Goal: Navigation & Orientation: Find specific page/section

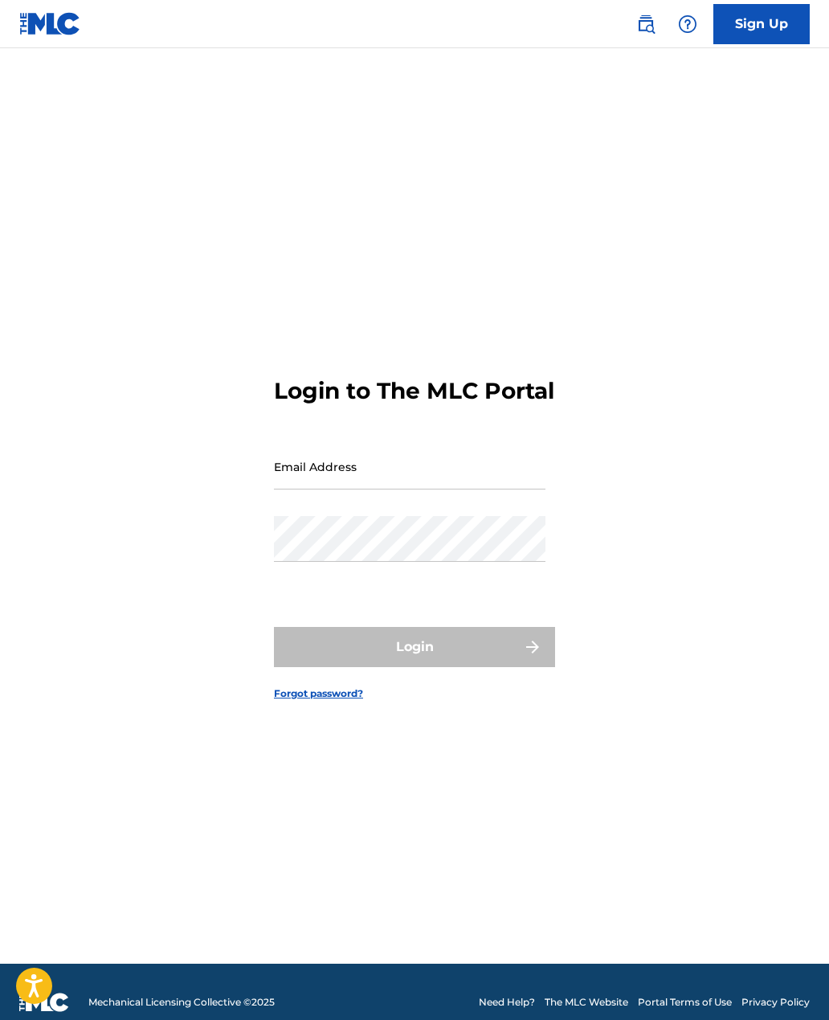
click at [423, 489] on input "Email Address" at bounding box center [410, 467] width 272 height 46
type input "[EMAIL_ADDRESS][DOMAIN_NAME]"
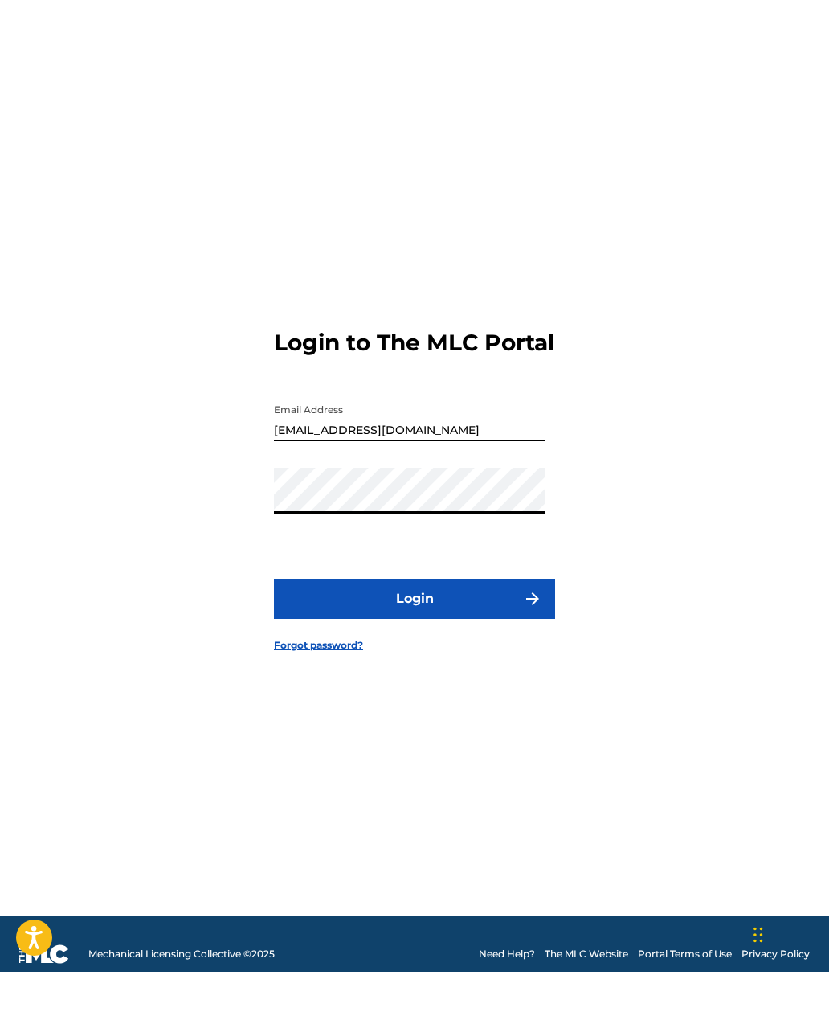
click at [428, 644] on button "Login" at bounding box center [414, 647] width 281 height 40
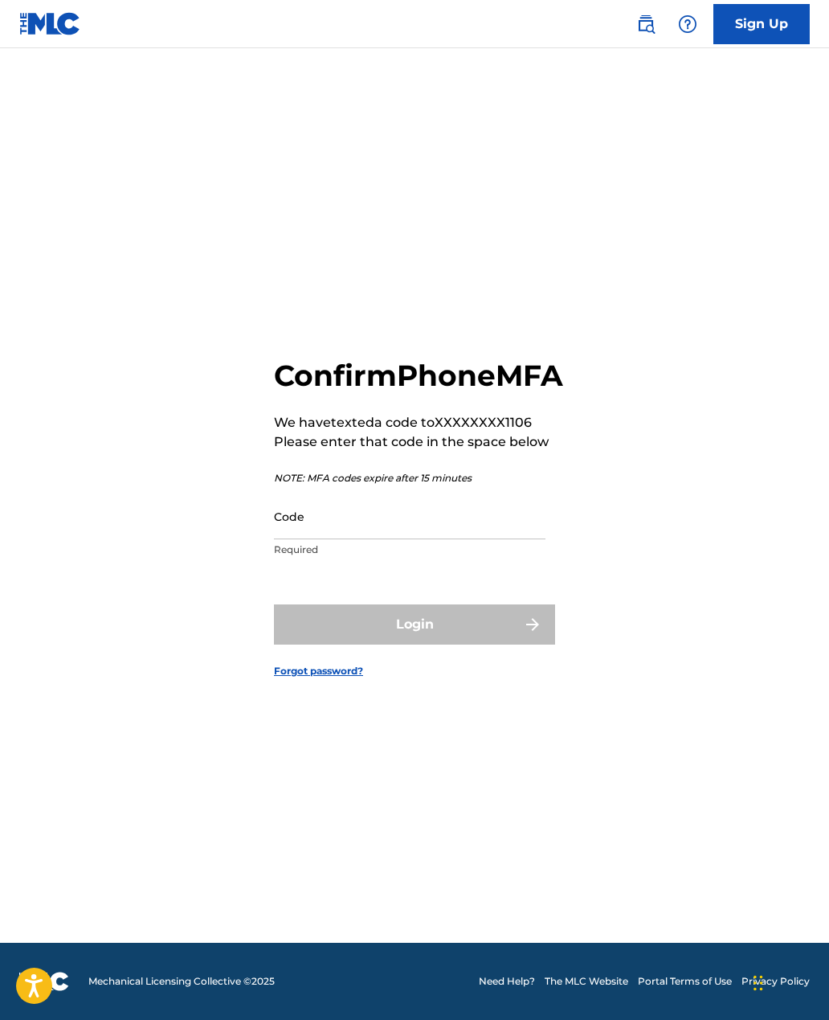
click at [477, 539] on input "Code" at bounding box center [410, 516] width 272 height 46
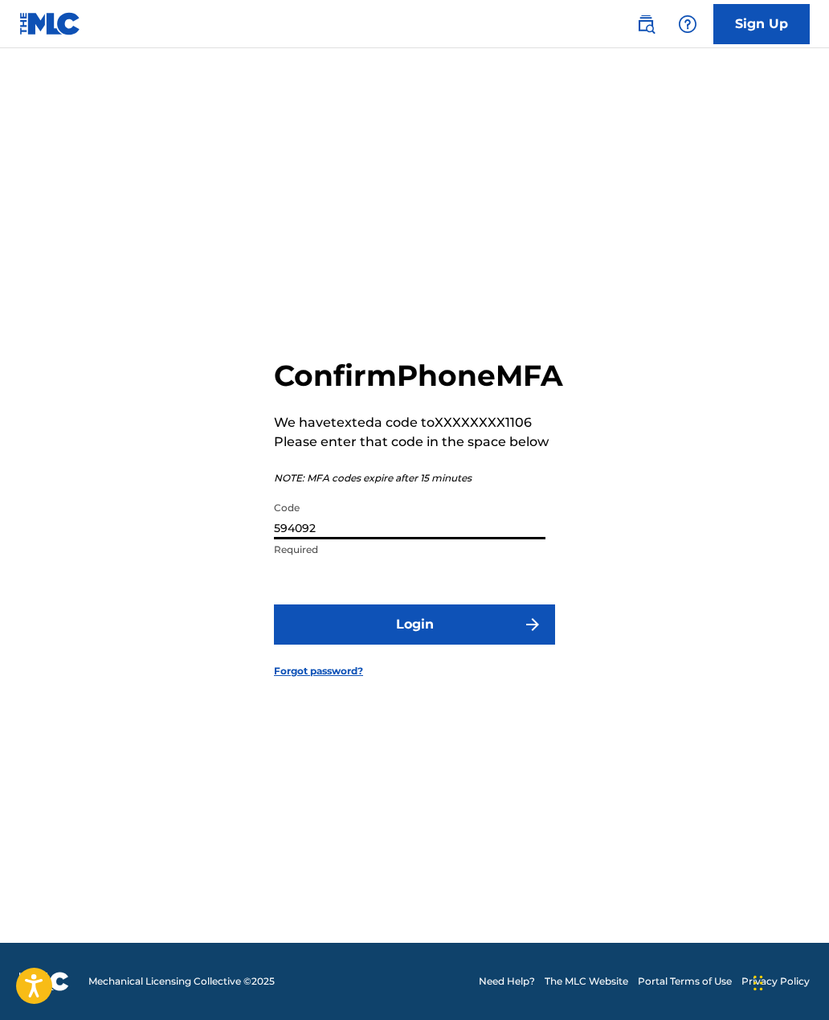
type input "594092"
click at [462, 633] on button "Login" at bounding box center [414, 624] width 281 height 40
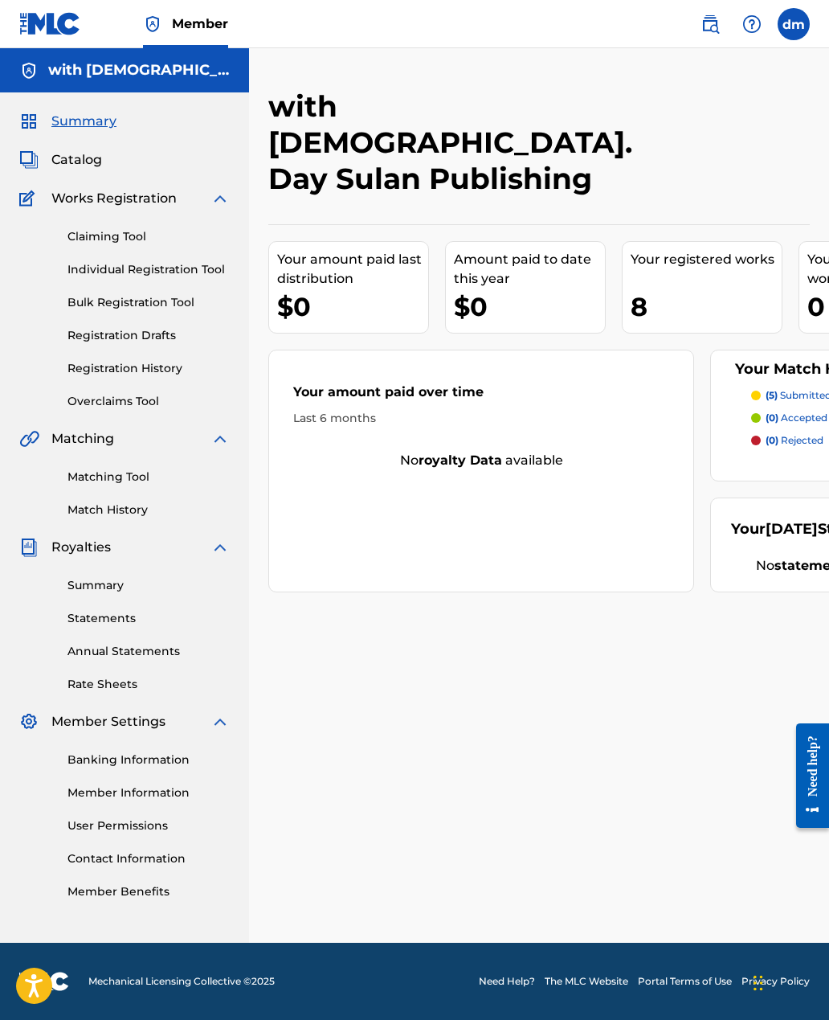
click at [796, 35] on label at bounding box center [794, 24] width 32 height 32
click at [794, 24] on input "[PERSON_NAME] [EMAIL_ADDRESS][DOMAIN_NAME] Notification Preferences Profile Log…" at bounding box center [794, 24] width 0 height 0
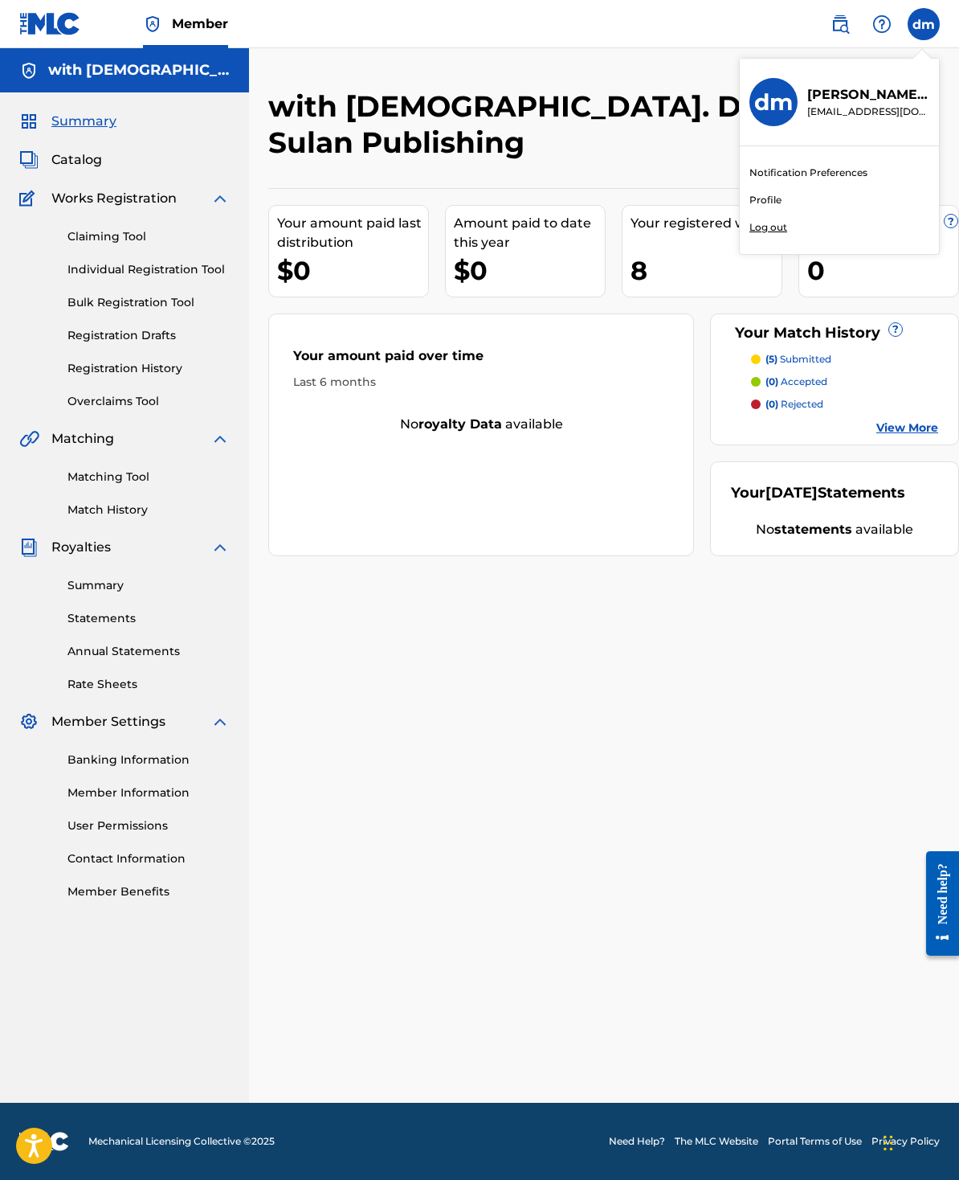
click at [820, 599] on div "with [DEMOGRAPHIC_DATA]. Day Sulan Publishing Your amount paid last distributio…" at bounding box center [604, 595] width 710 height 1014
click at [828, 419] on link "View More" at bounding box center [908, 427] width 62 height 17
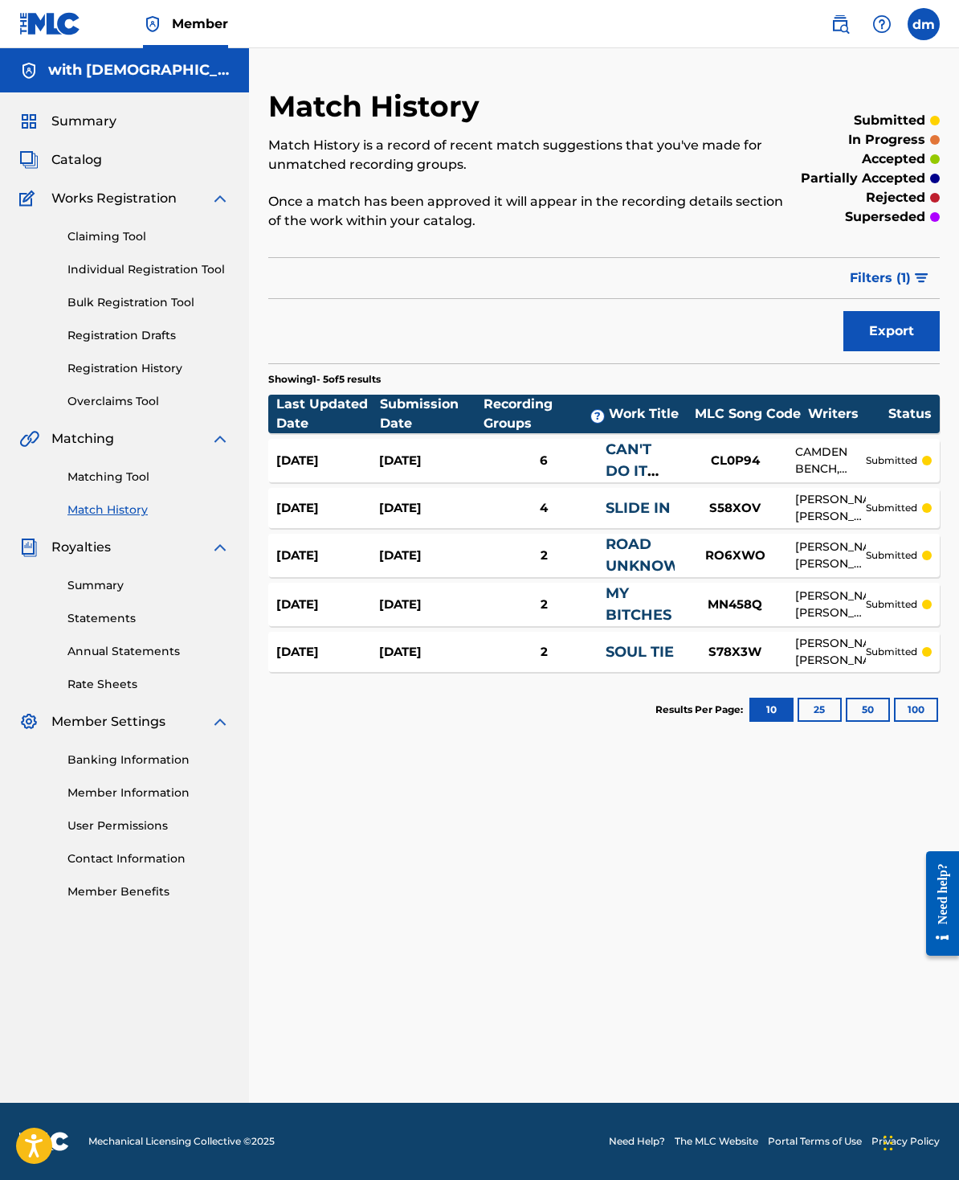
click at [112, 594] on link "Summary" at bounding box center [148, 585] width 162 height 17
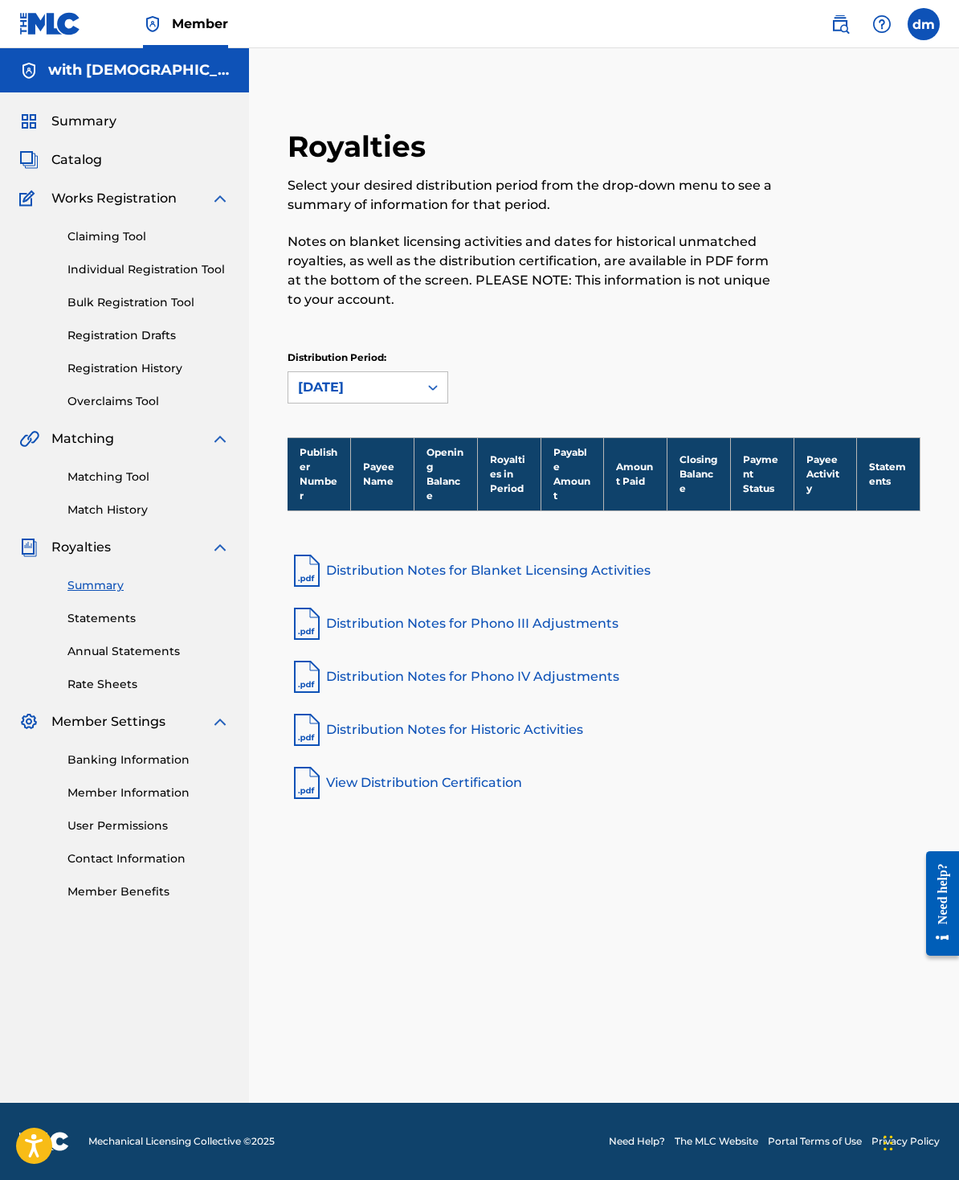
click at [125, 627] on link "Statements" at bounding box center [148, 618] width 162 height 17
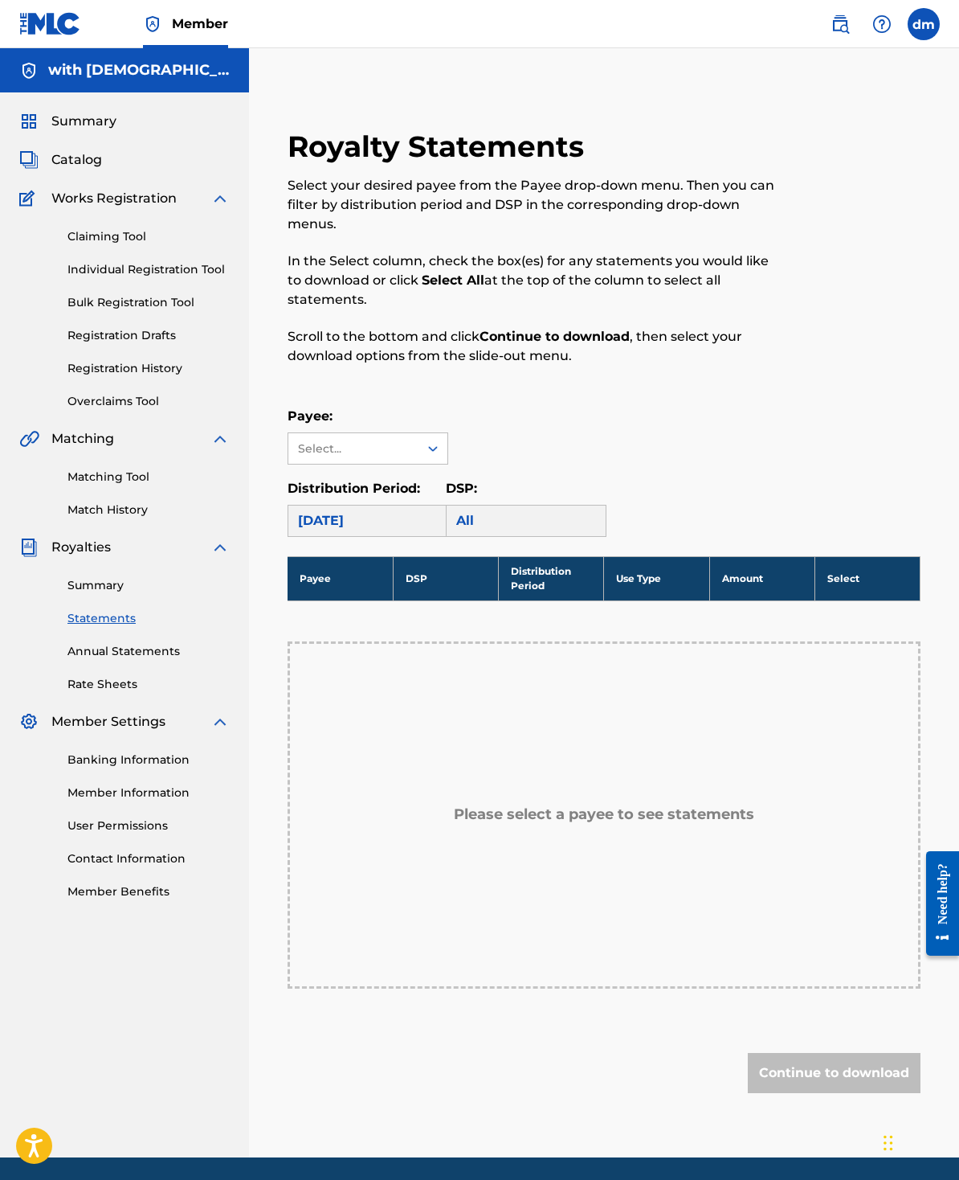
click at [146, 485] on link "Matching Tool" at bounding box center [148, 476] width 162 height 17
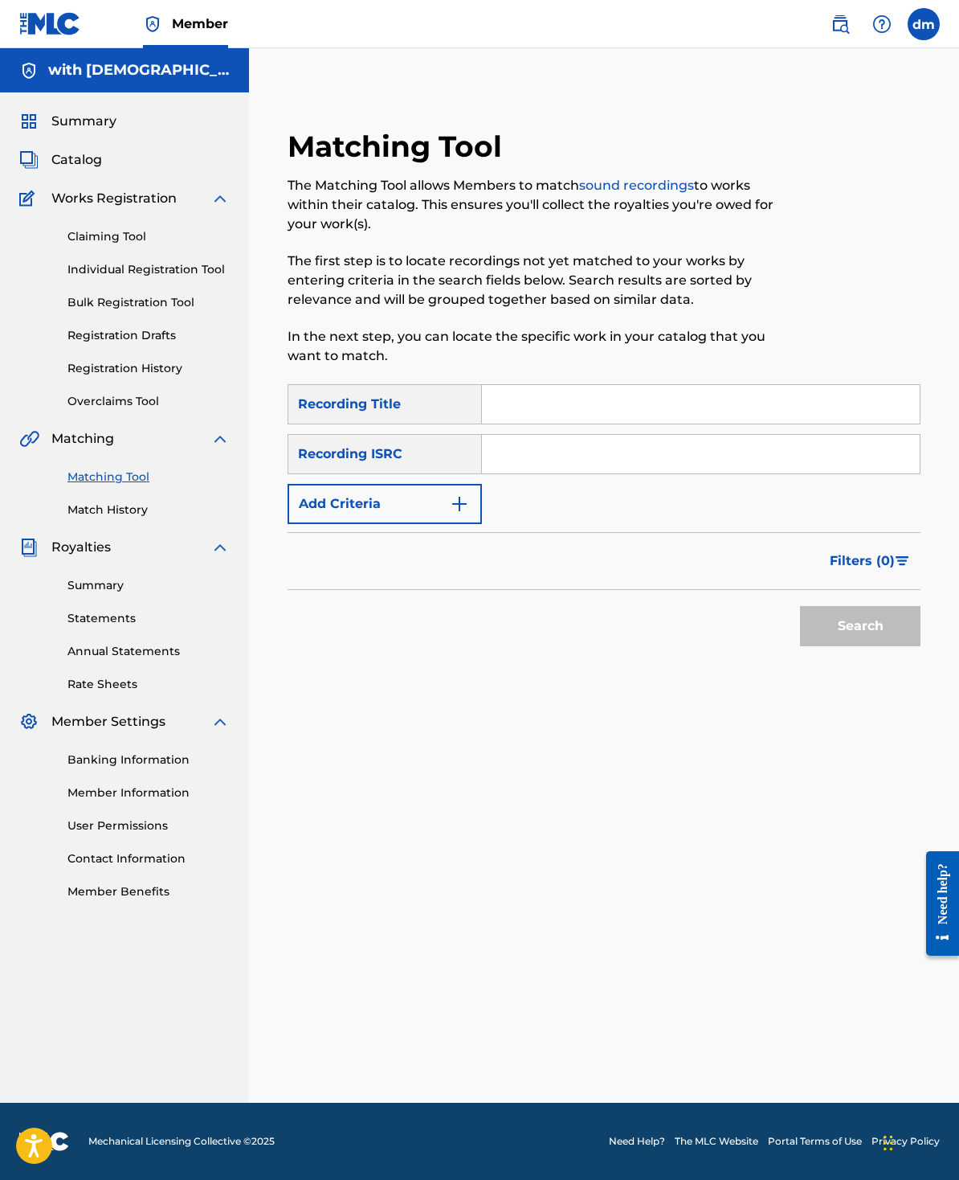
click at [125, 518] on link "Match History" at bounding box center [148, 509] width 162 height 17
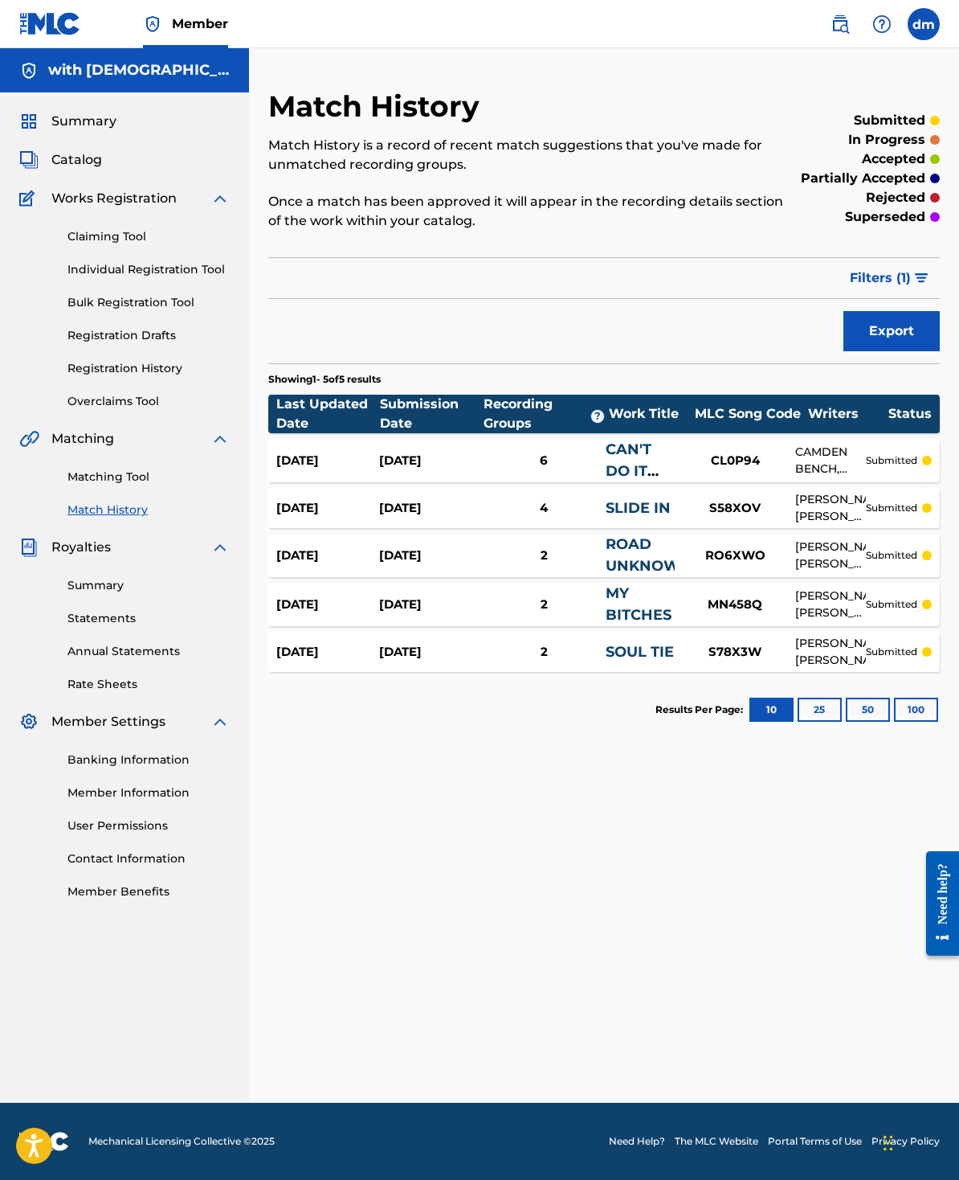
click at [121, 244] on link "Claiming Tool" at bounding box center [148, 236] width 162 height 17
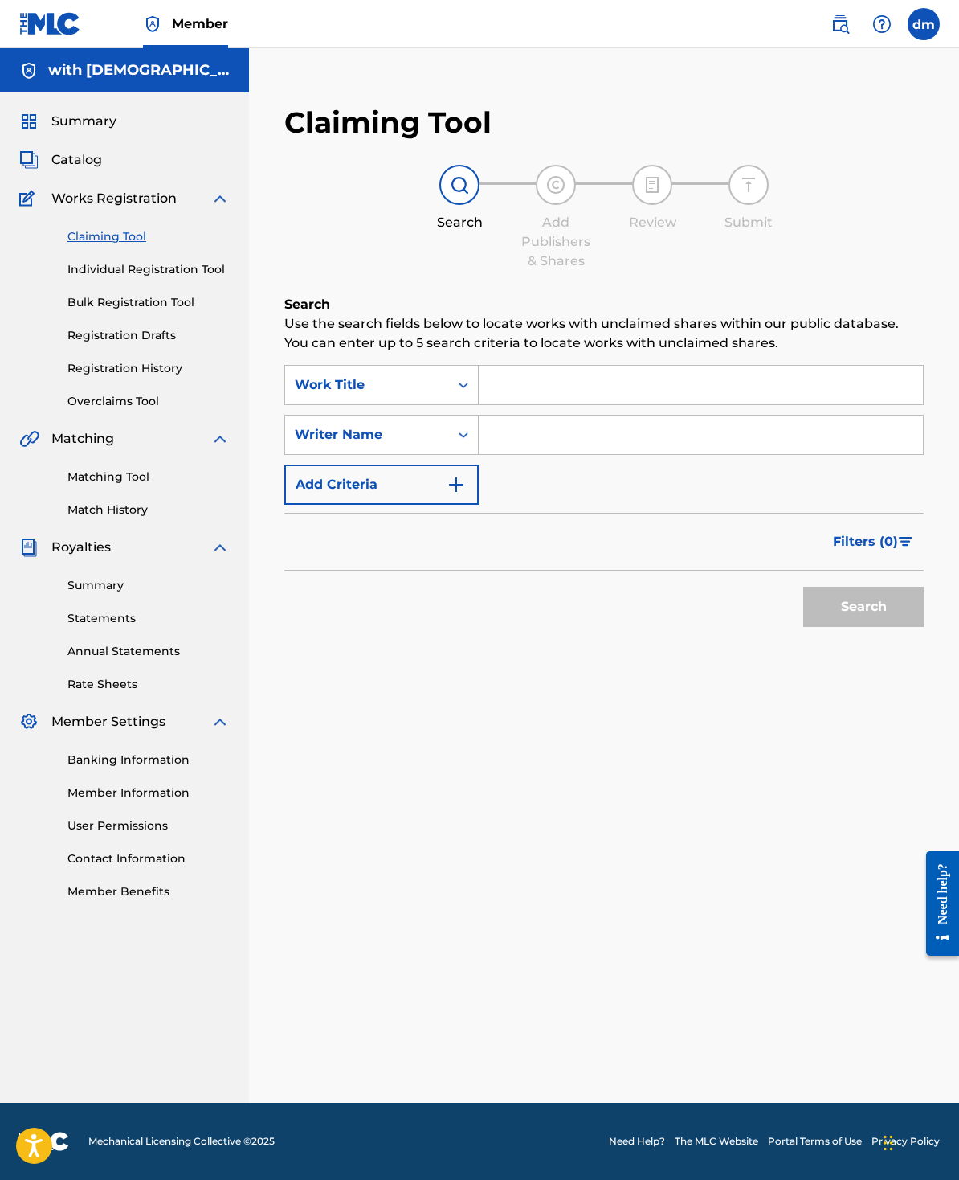
click at [159, 278] on link "Individual Registration Tool" at bounding box center [148, 269] width 162 height 17
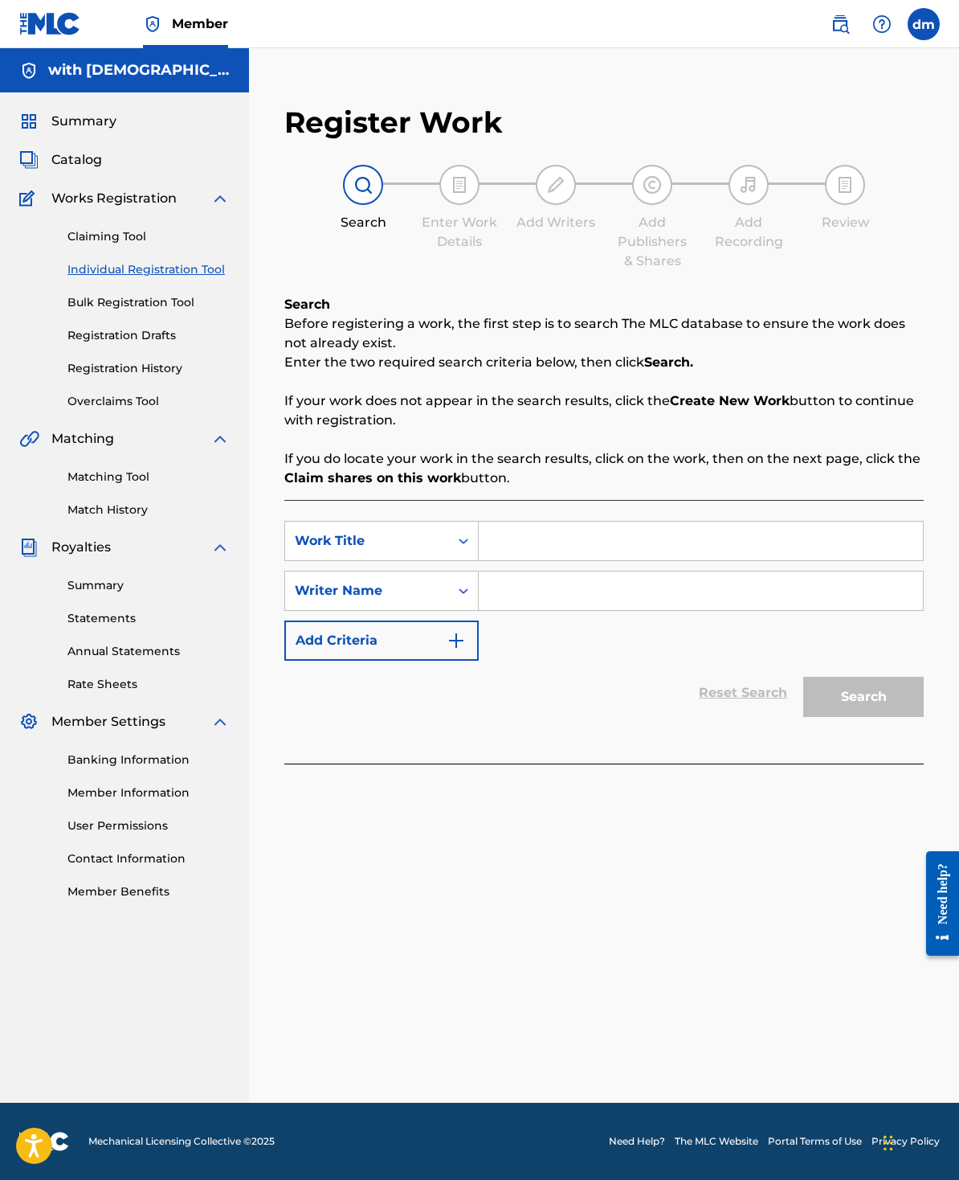
click at [169, 311] on link "Bulk Registration Tool" at bounding box center [148, 302] width 162 height 17
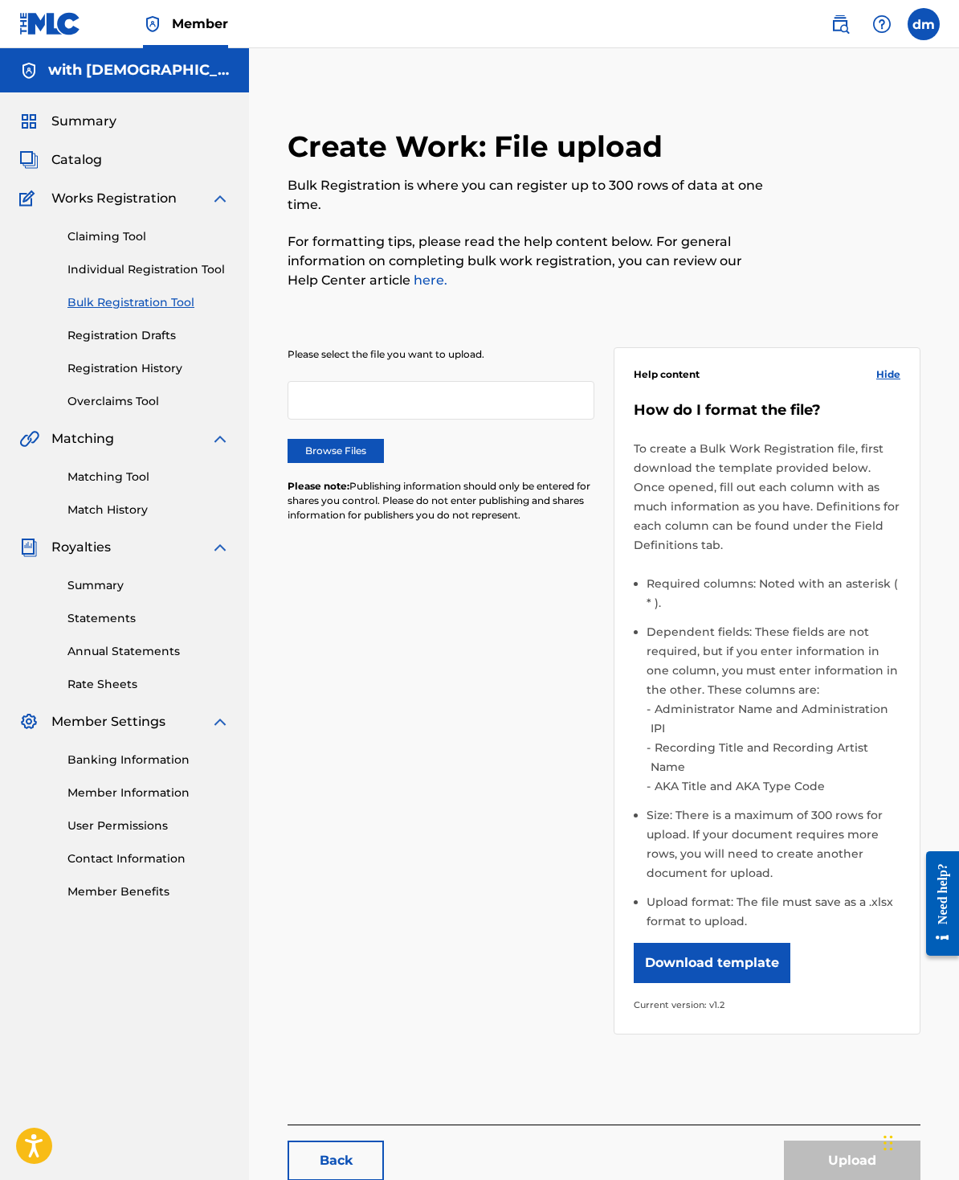
click at [147, 375] on div "Claiming Tool Individual Registration Tool Bulk Registration Tool Registration …" at bounding box center [124, 309] width 211 height 202
click at [151, 344] on link "Registration Drafts" at bounding box center [148, 335] width 162 height 17
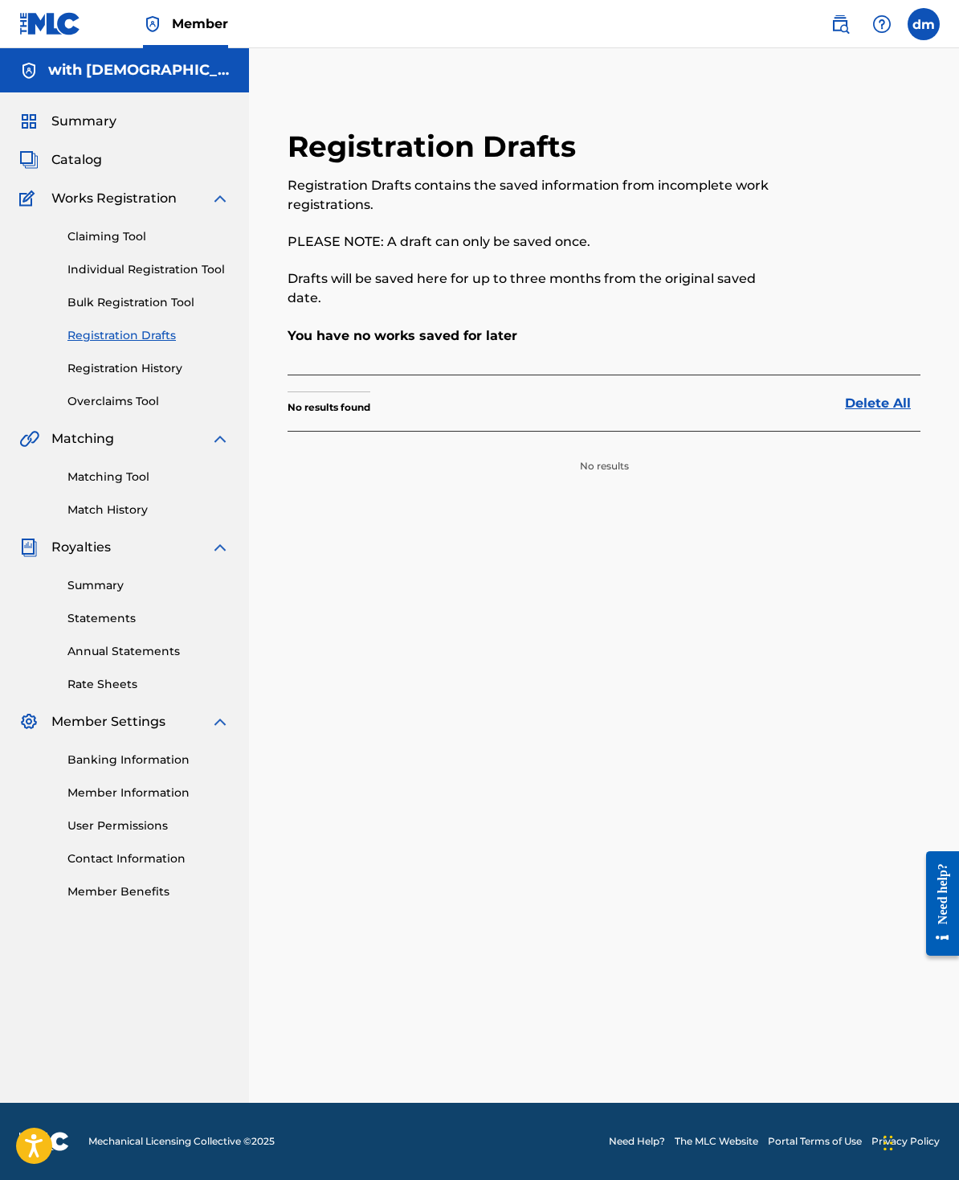
click at [158, 377] on link "Registration History" at bounding box center [148, 368] width 162 height 17
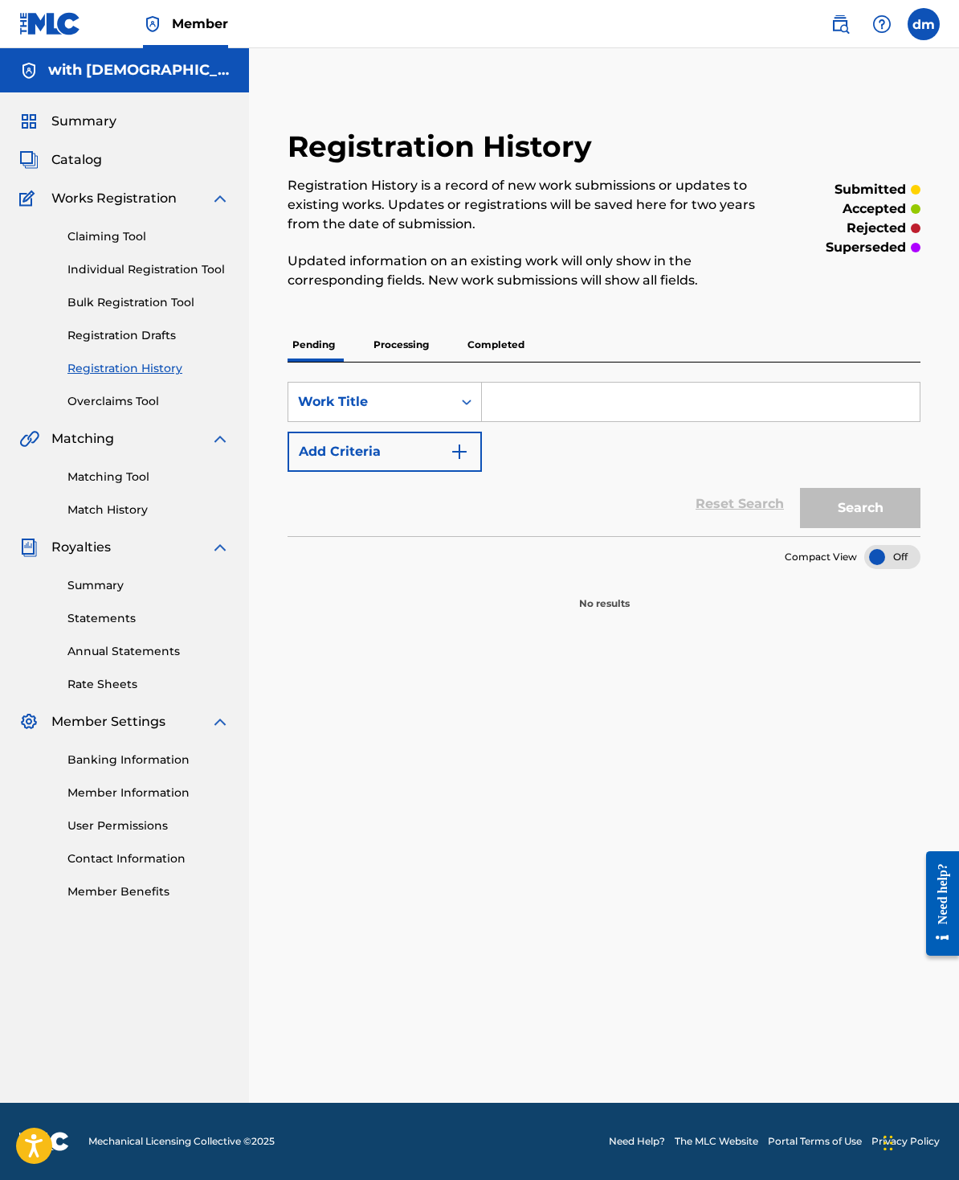
click at [157, 410] on link "Overclaims Tool" at bounding box center [148, 401] width 162 height 17
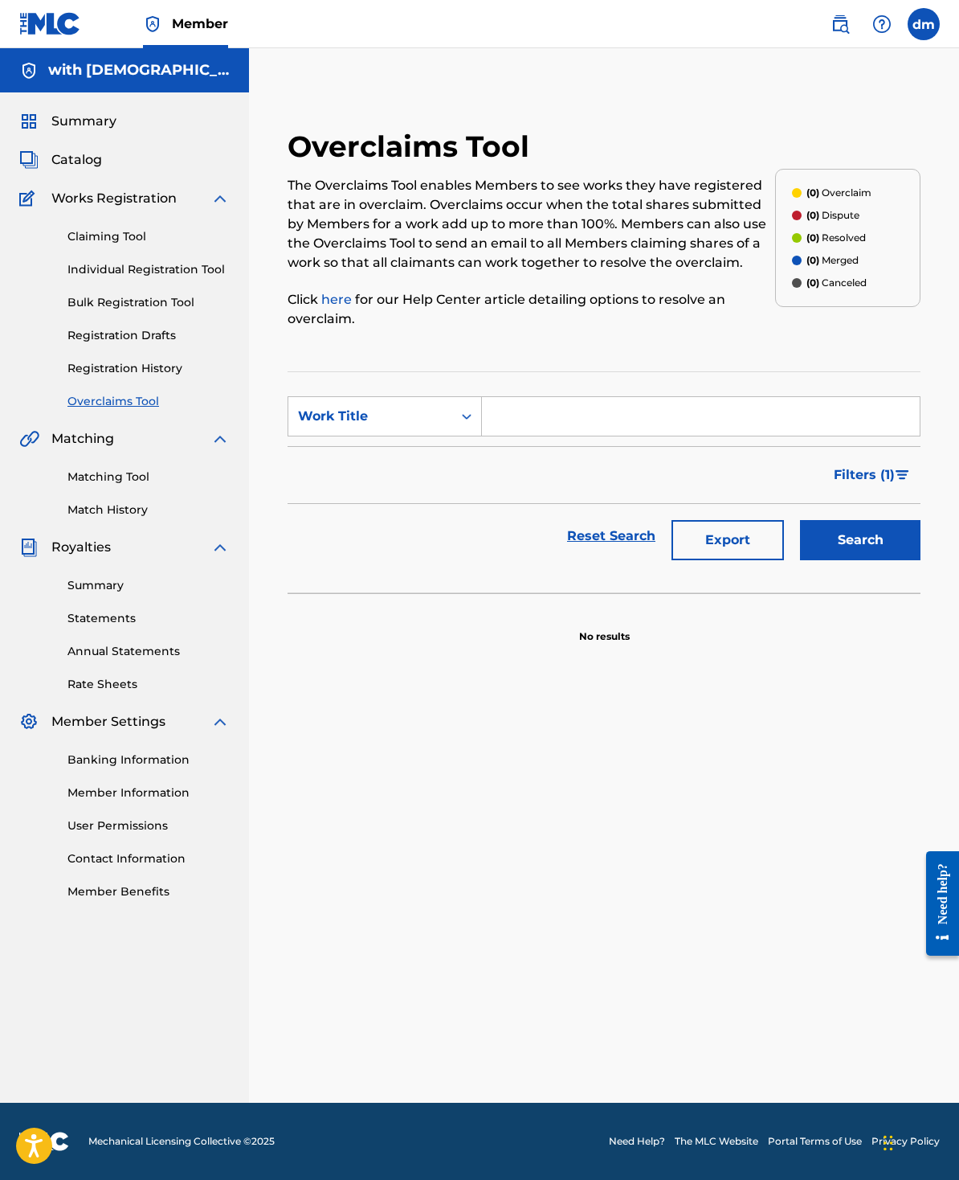
click at [141, 485] on link "Matching Tool" at bounding box center [148, 476] width 162 height 17
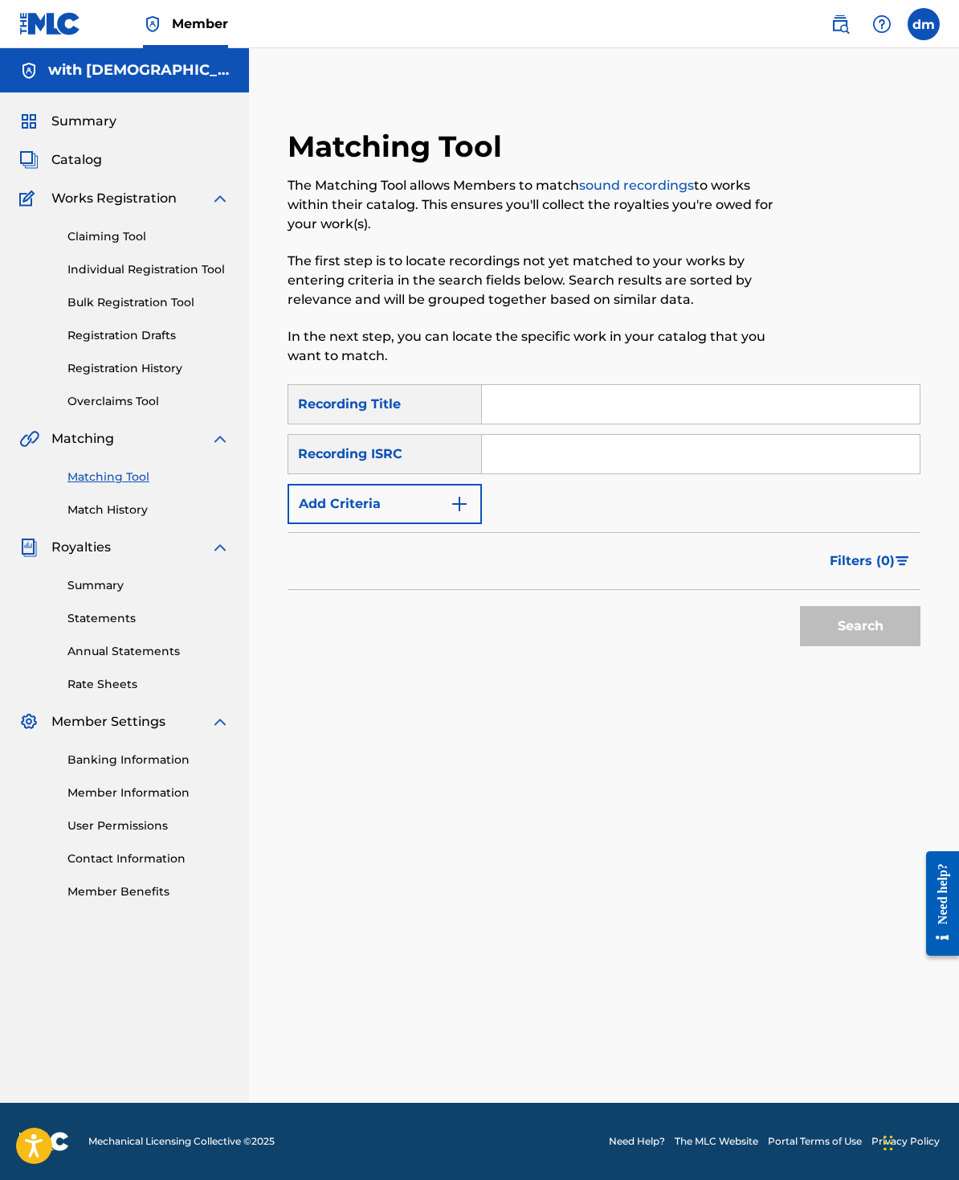
click at [145, 518] on link "Match History" at bounding box center [148, 509] width 162 height 17
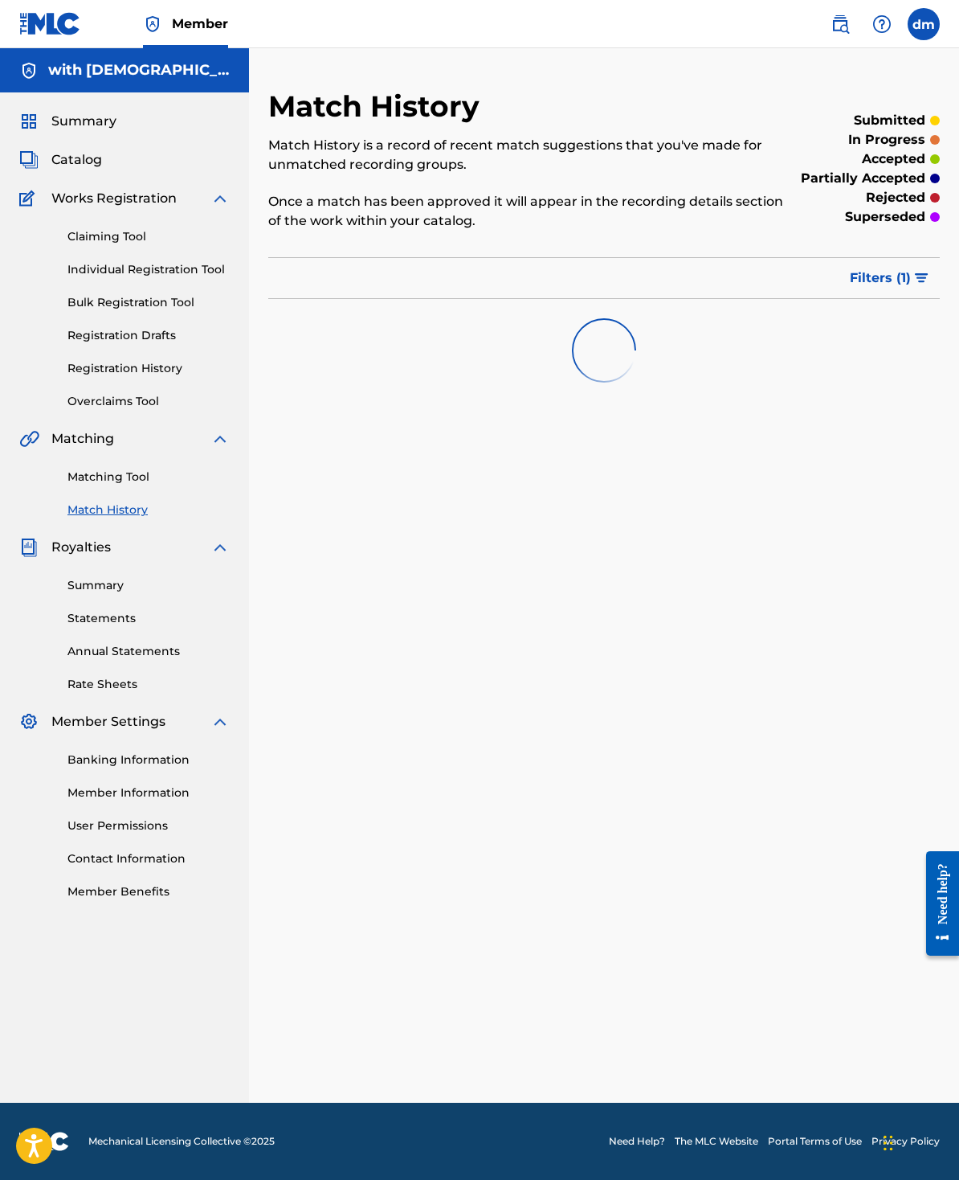
click at [117, 594] on link "Summary" at bounding box center [148, 585] width 162 height 17
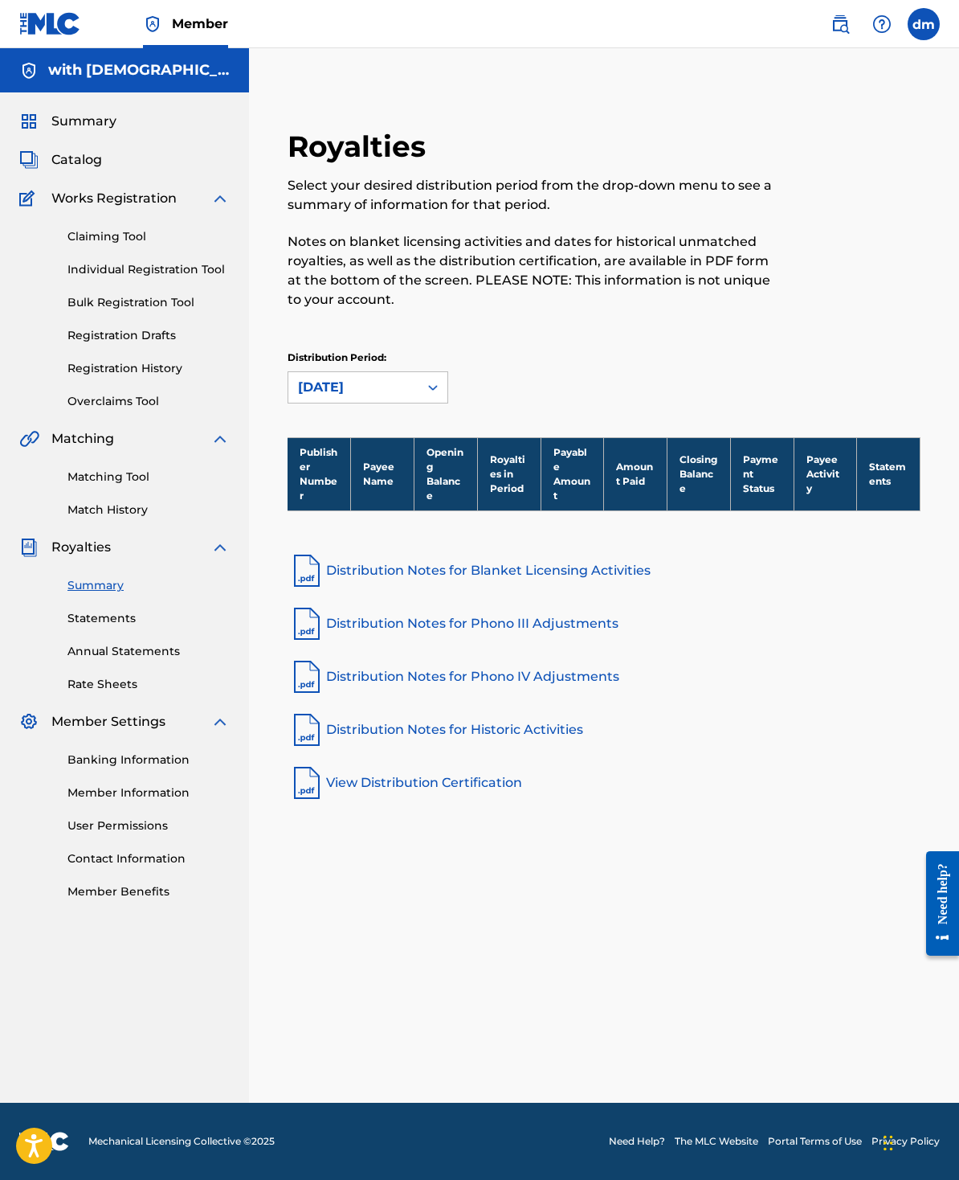
click at [123, 627] on link "Statements" at bounding box center [148, 618] width 162 height 17
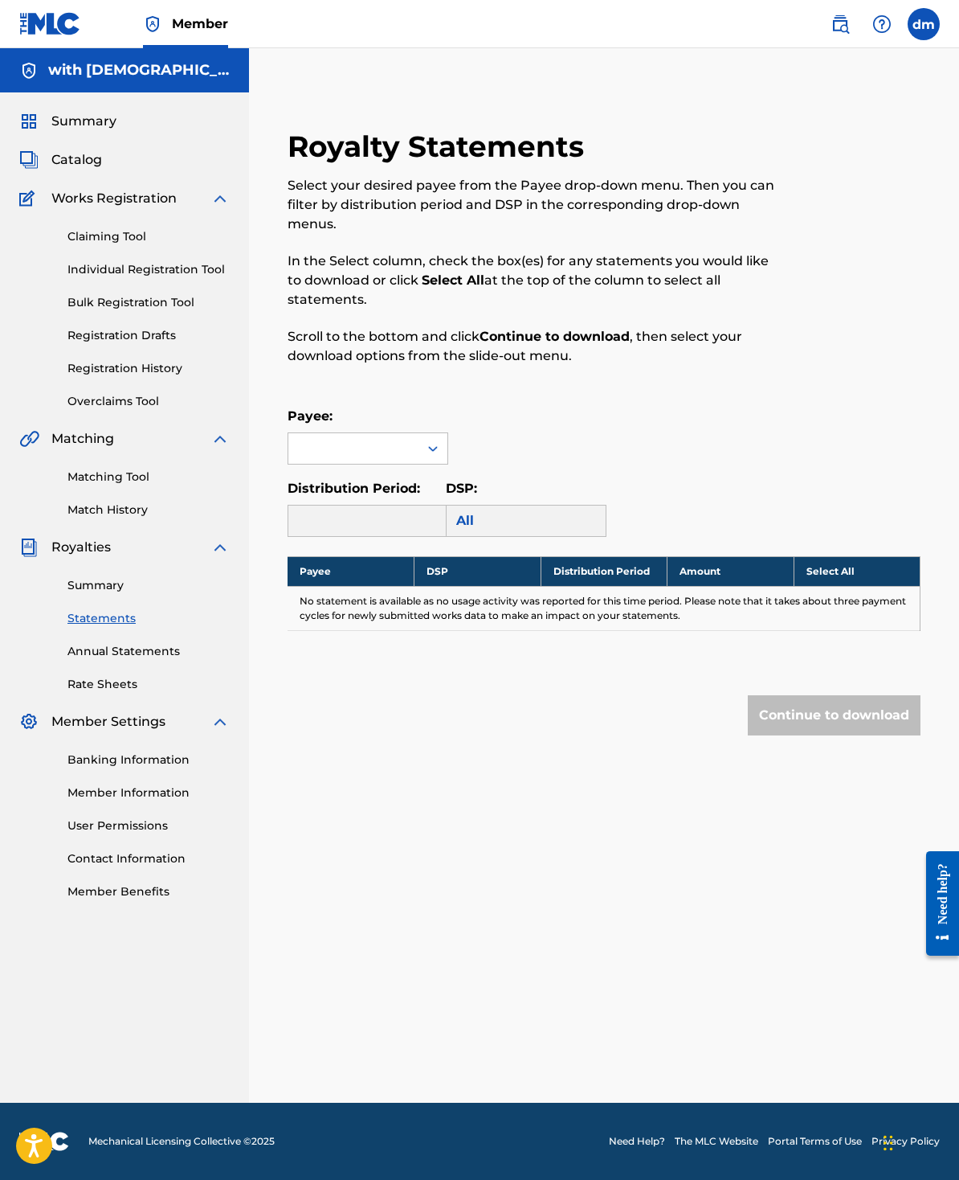
click at [141, 660] on link "Annual Statements" at bounding box center [148, 651] width 162 height 17
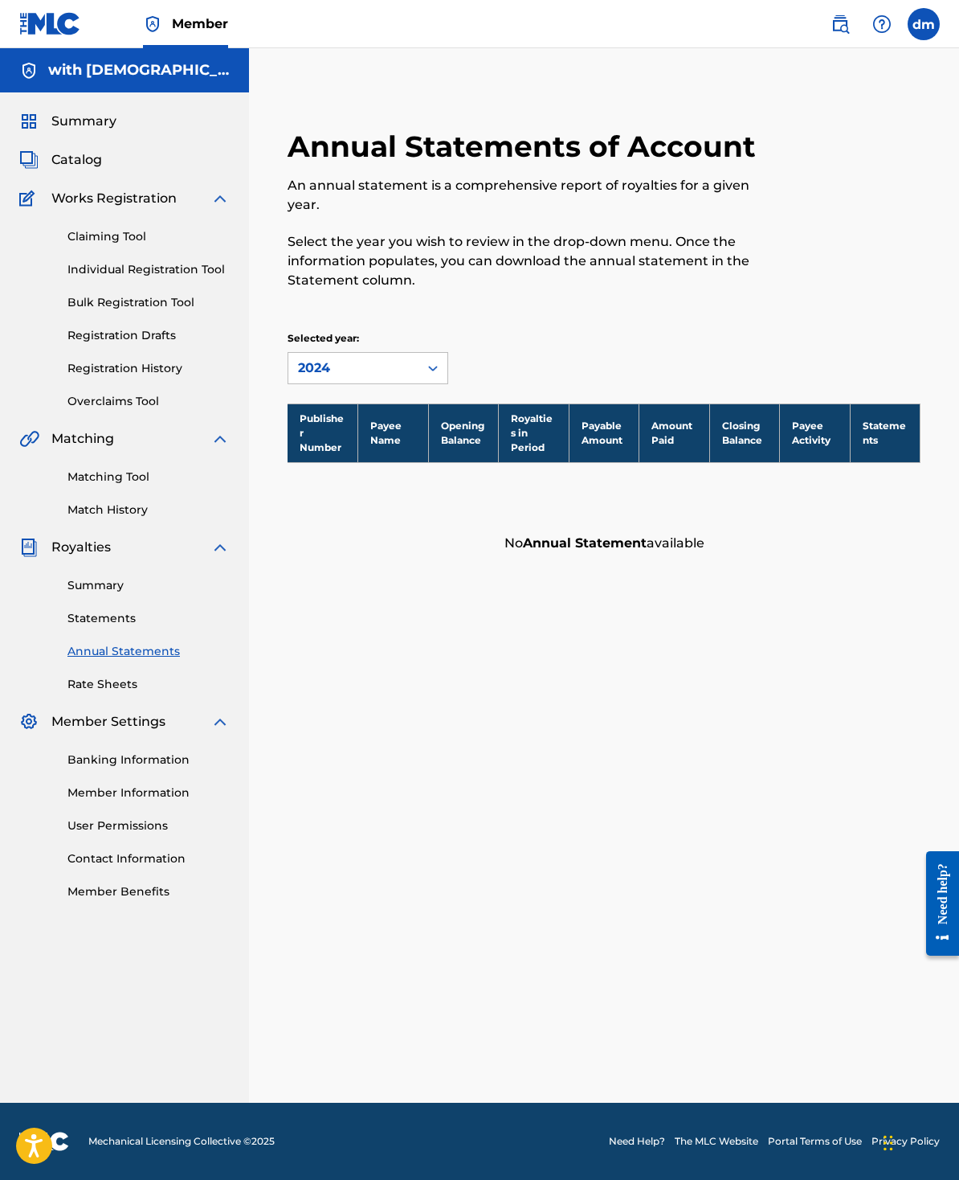
click at [118, 693] on link "Rate Sheets" at bounding box center [148, 684] width 162 height 17
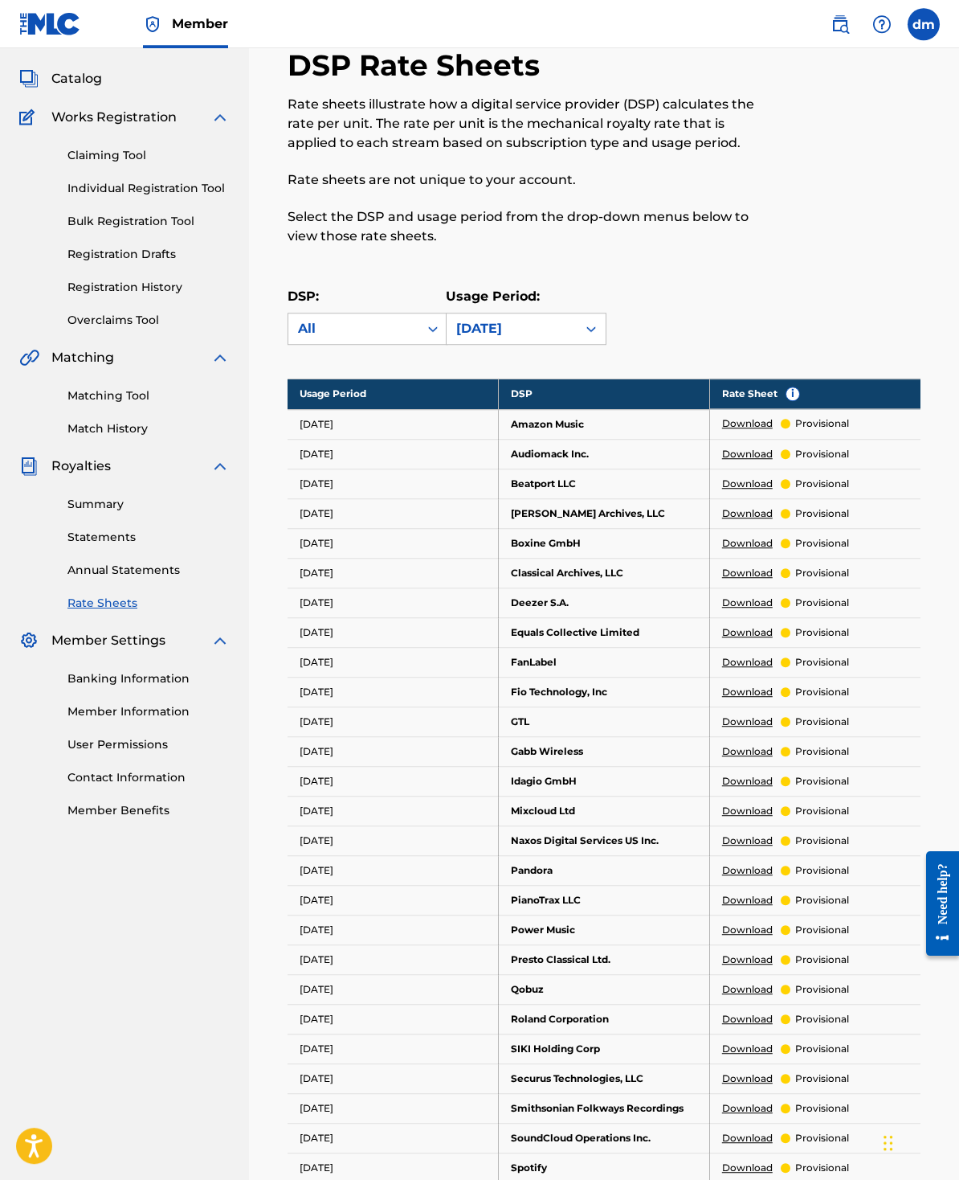
scroll to position [80, 0]
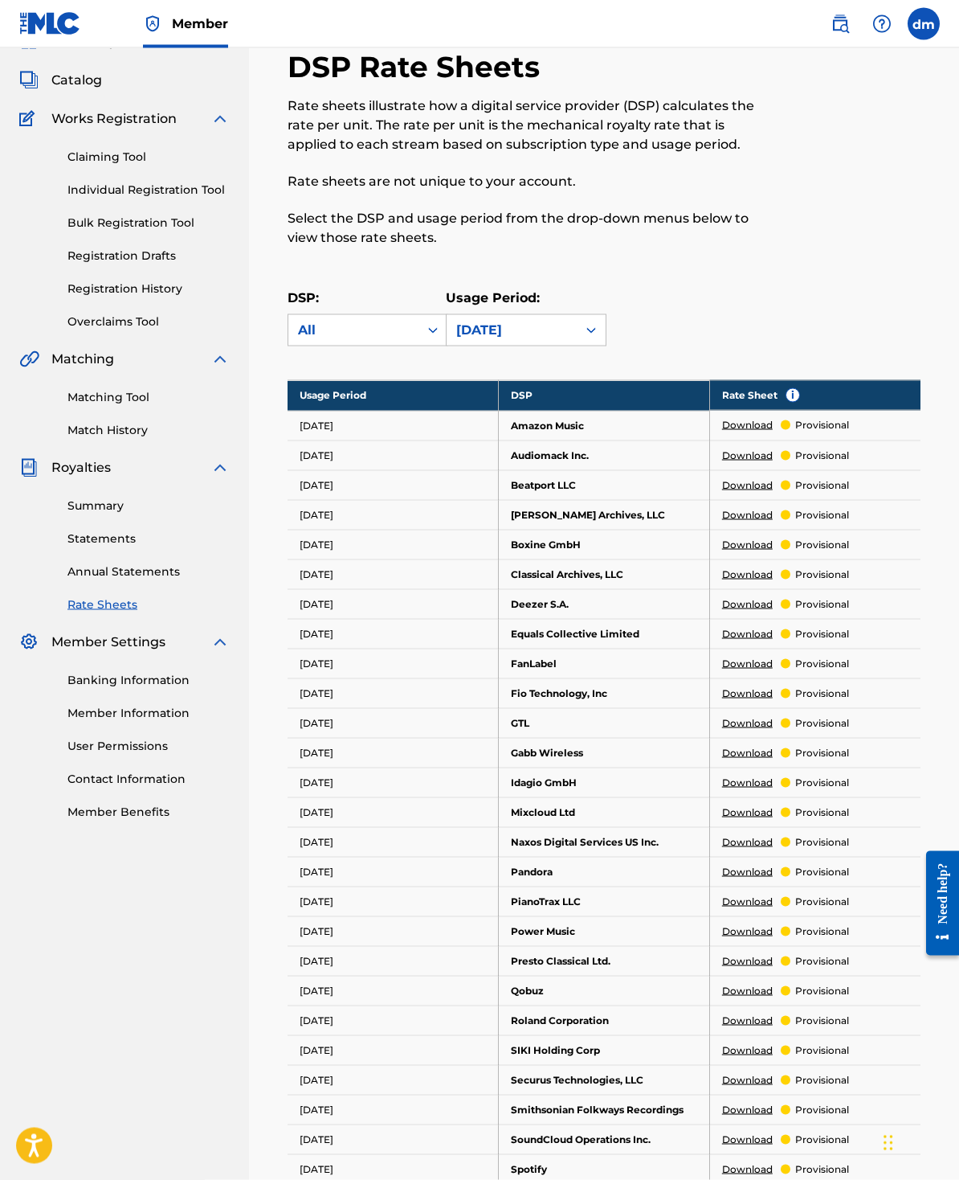
click at [105, 514] on link "Summary" at bounding box center [148, 505] width 162 height 17
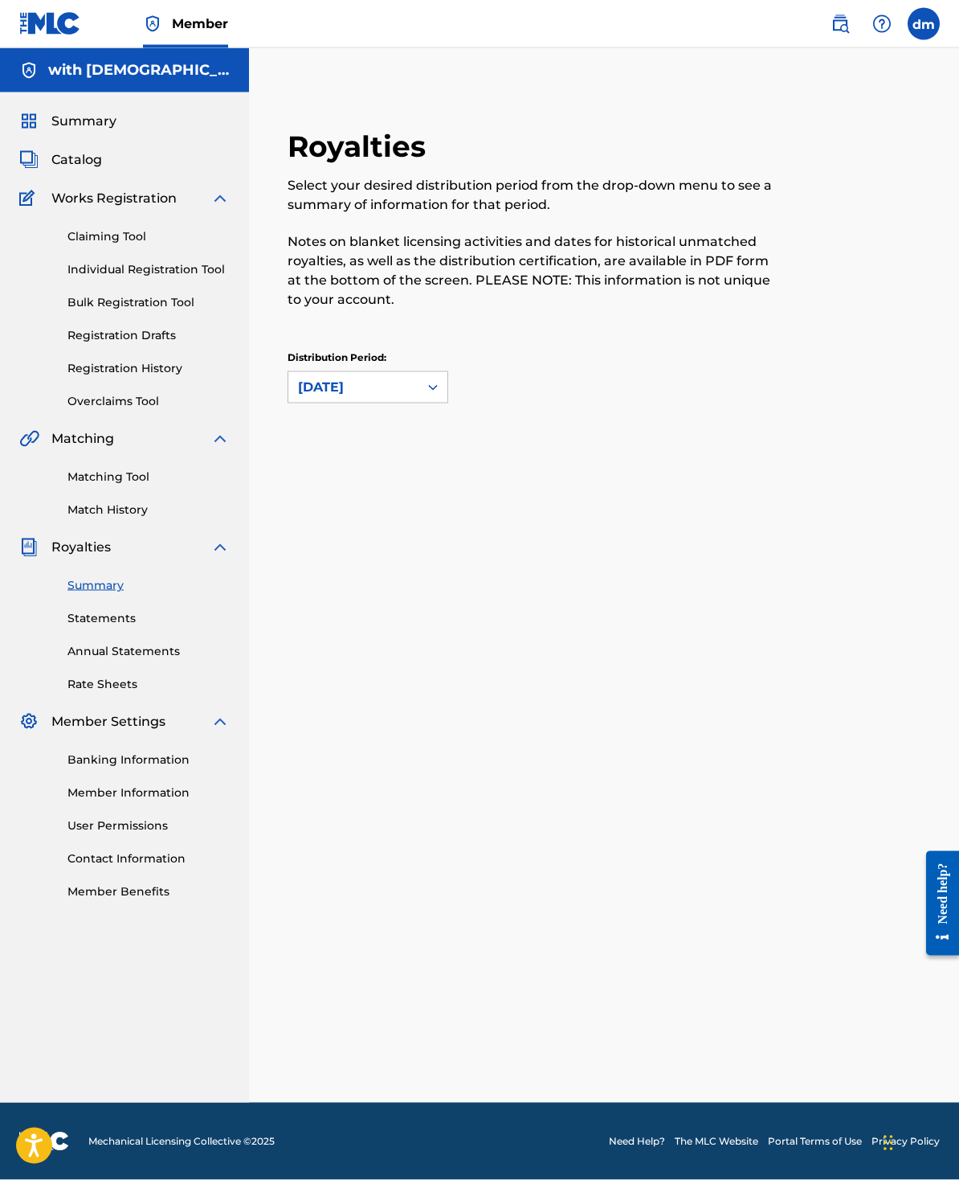
scroll to position [59, 0]
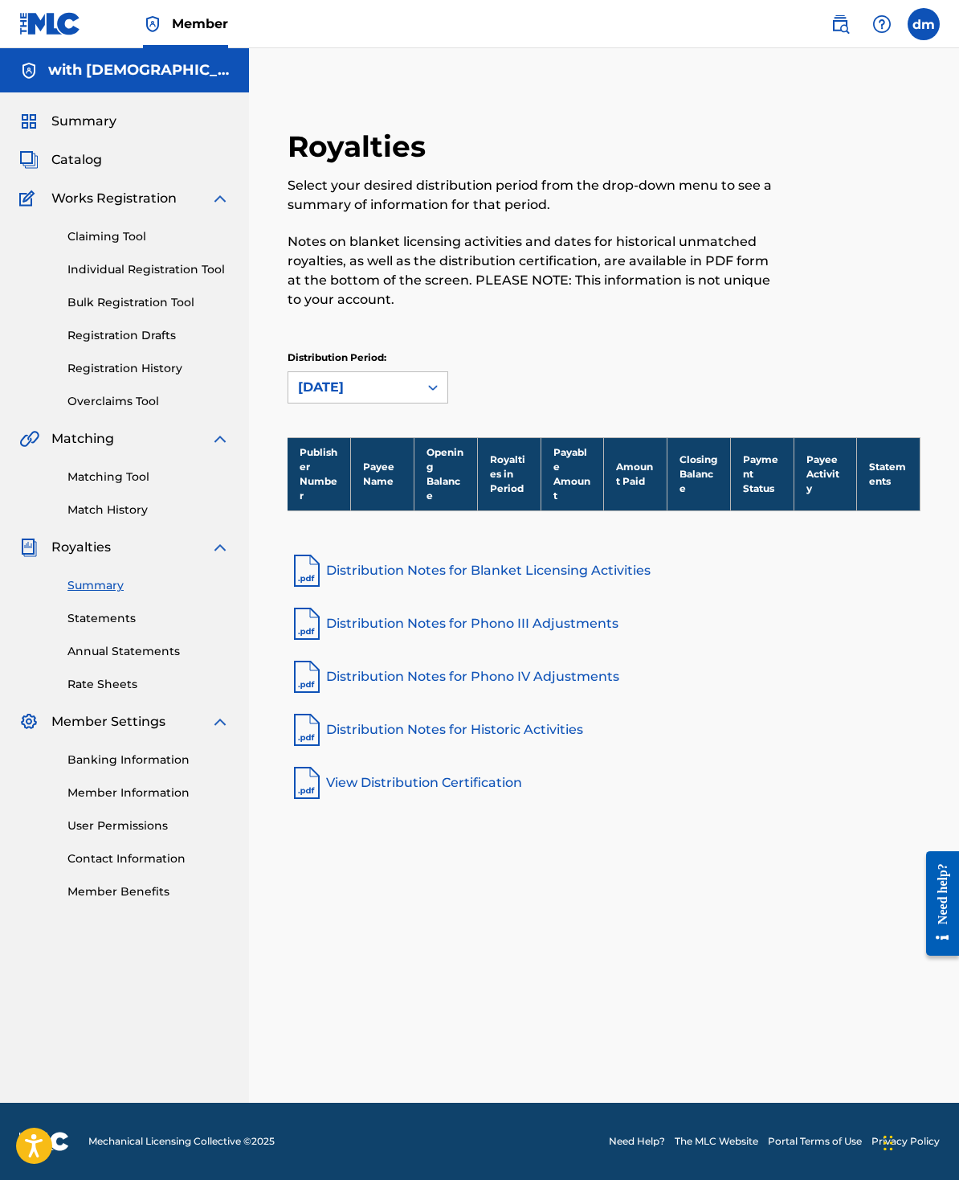
click at [145, 228] on link "Claiming Tool" at bounding box center [148, 236] width 162 height 17
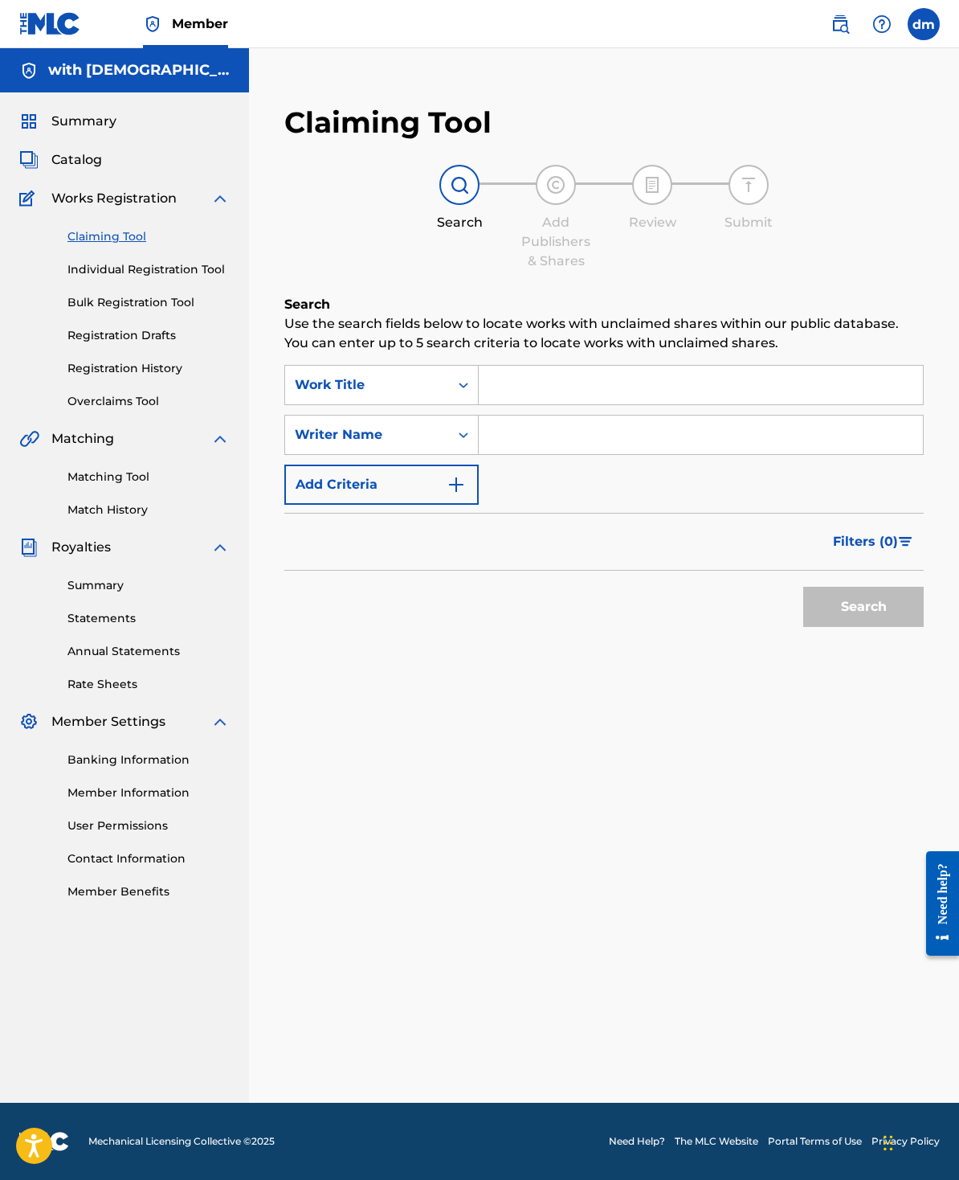
click at [57, 130] on span "Summary" at bounding box center [83, 121] width 65 height 19
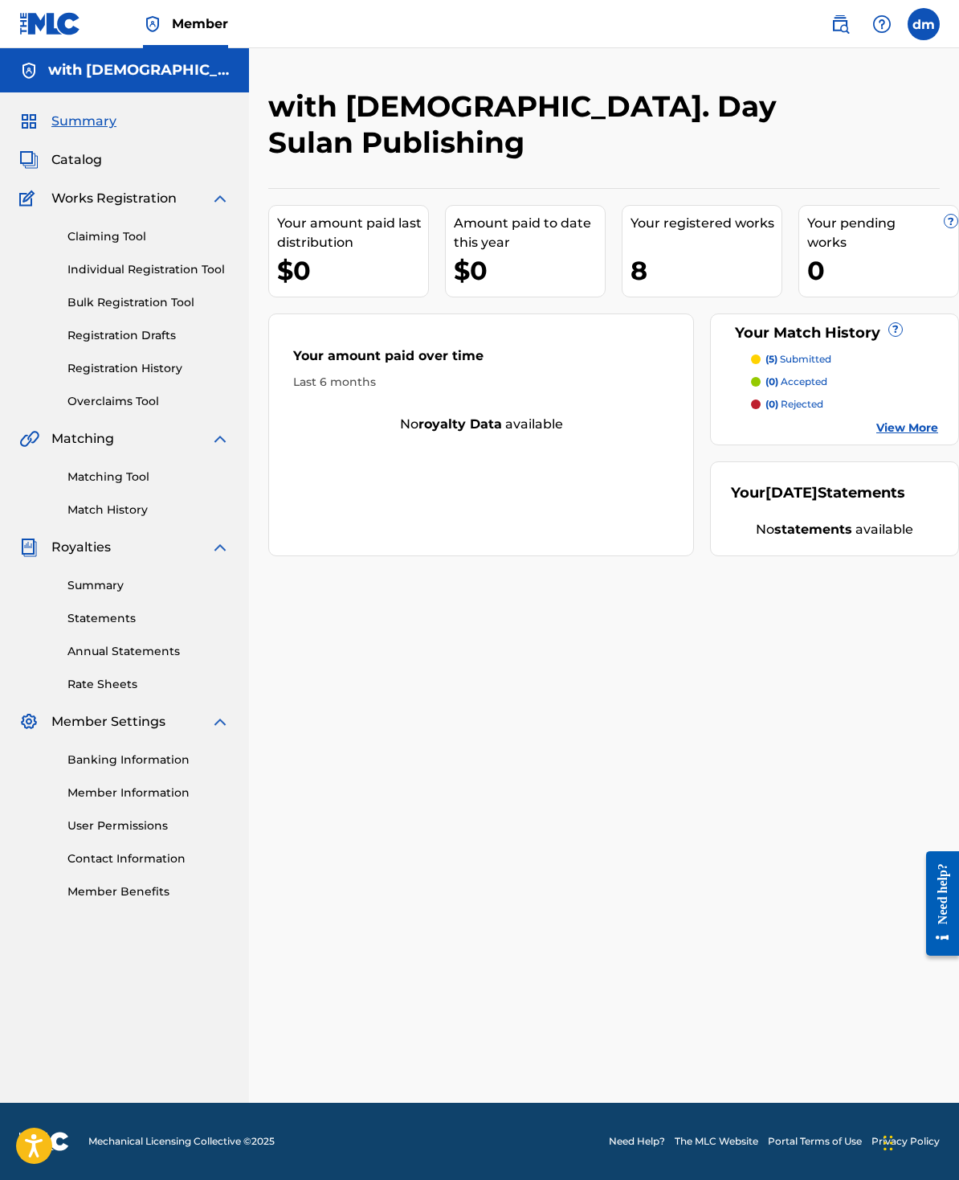
click at [37, 159] on img at bounding box center [28, 159] width 19 height 19
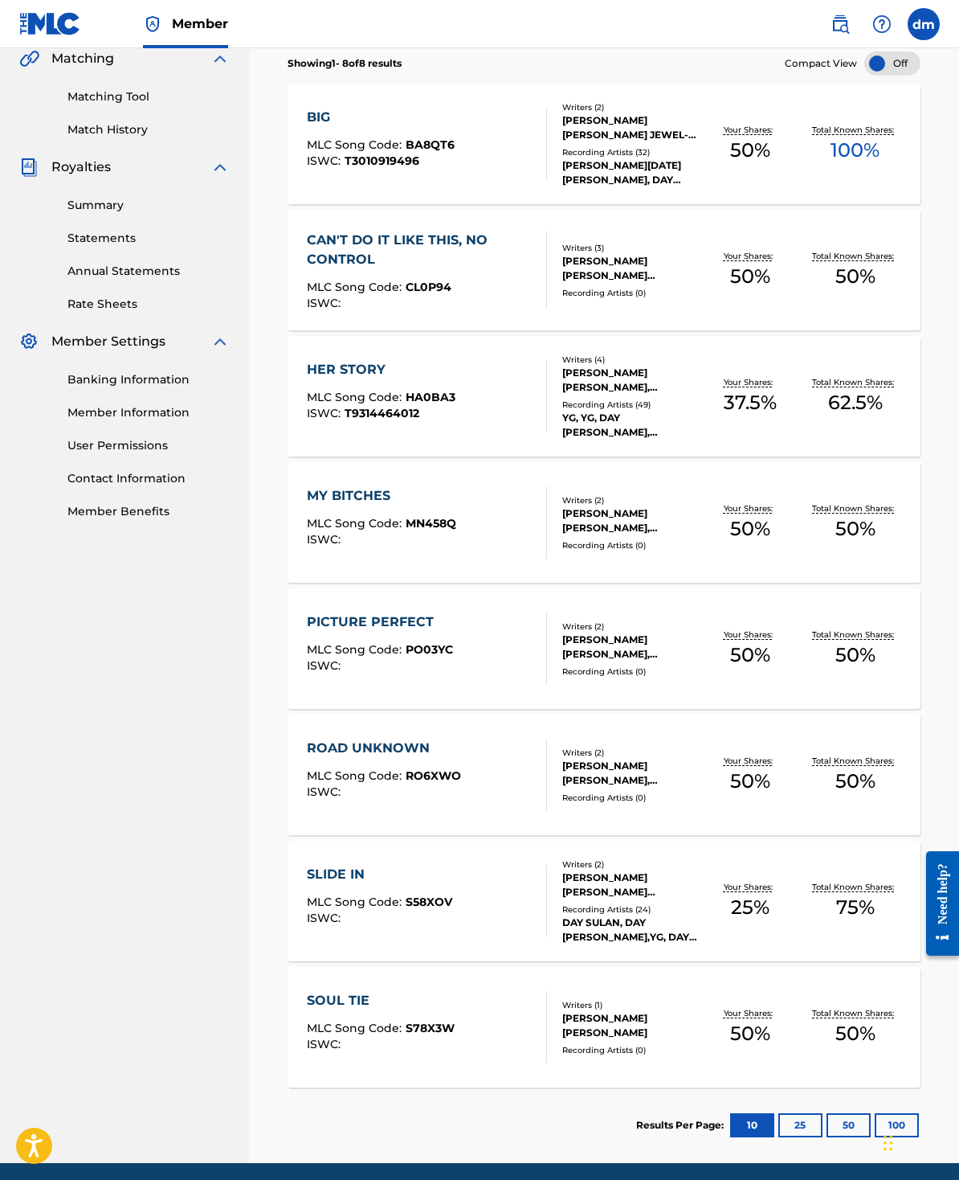
click at [791, 1019] on button "25" at bounding box center [801, 1125] width 44 height 24
click at [828, 1019] on button "50" at bounding box center [849, 1125] width 44 height 24
click at [749, 1019] on button "10" at bounding box center [752, 1125] width 44 height 24
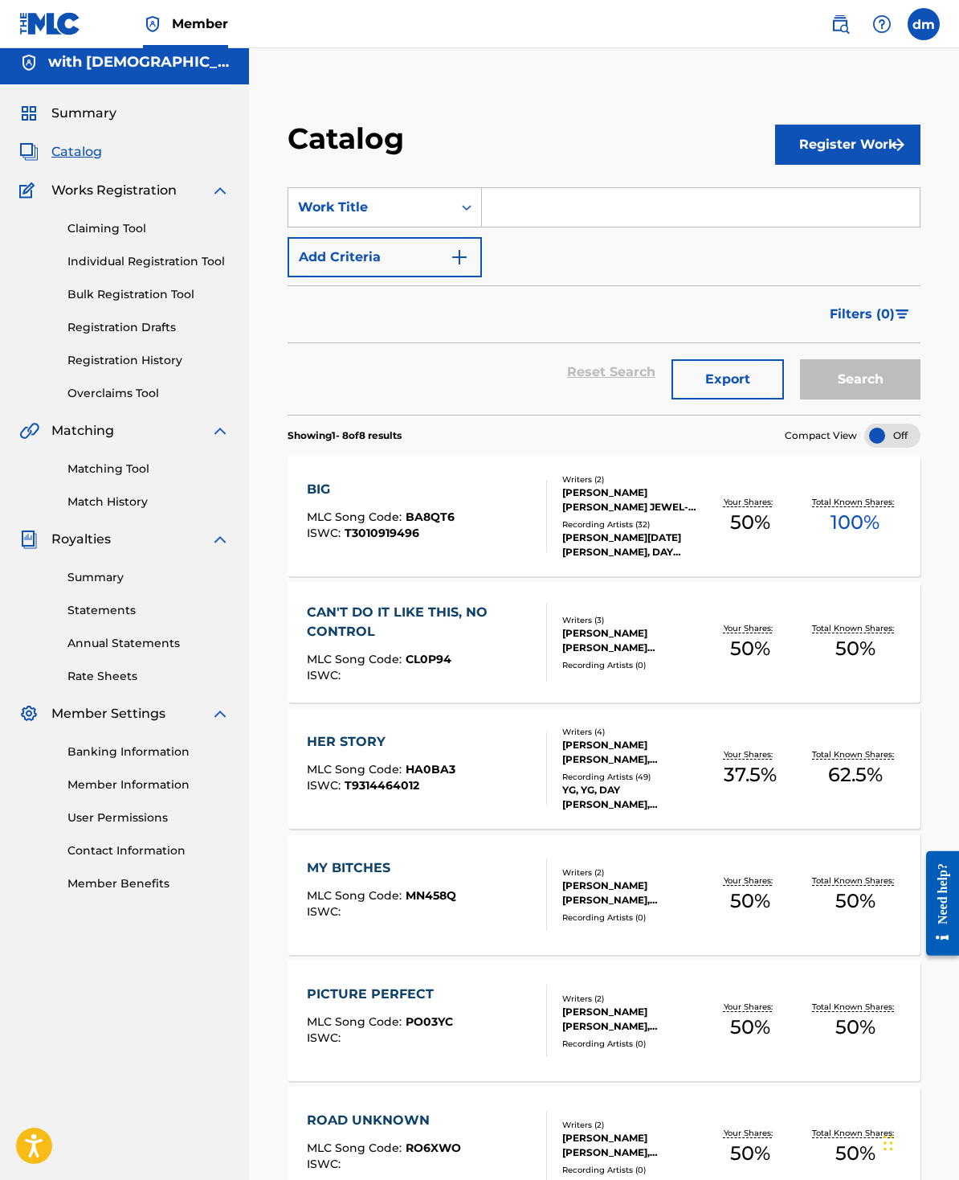
scroll to position [0, 0]
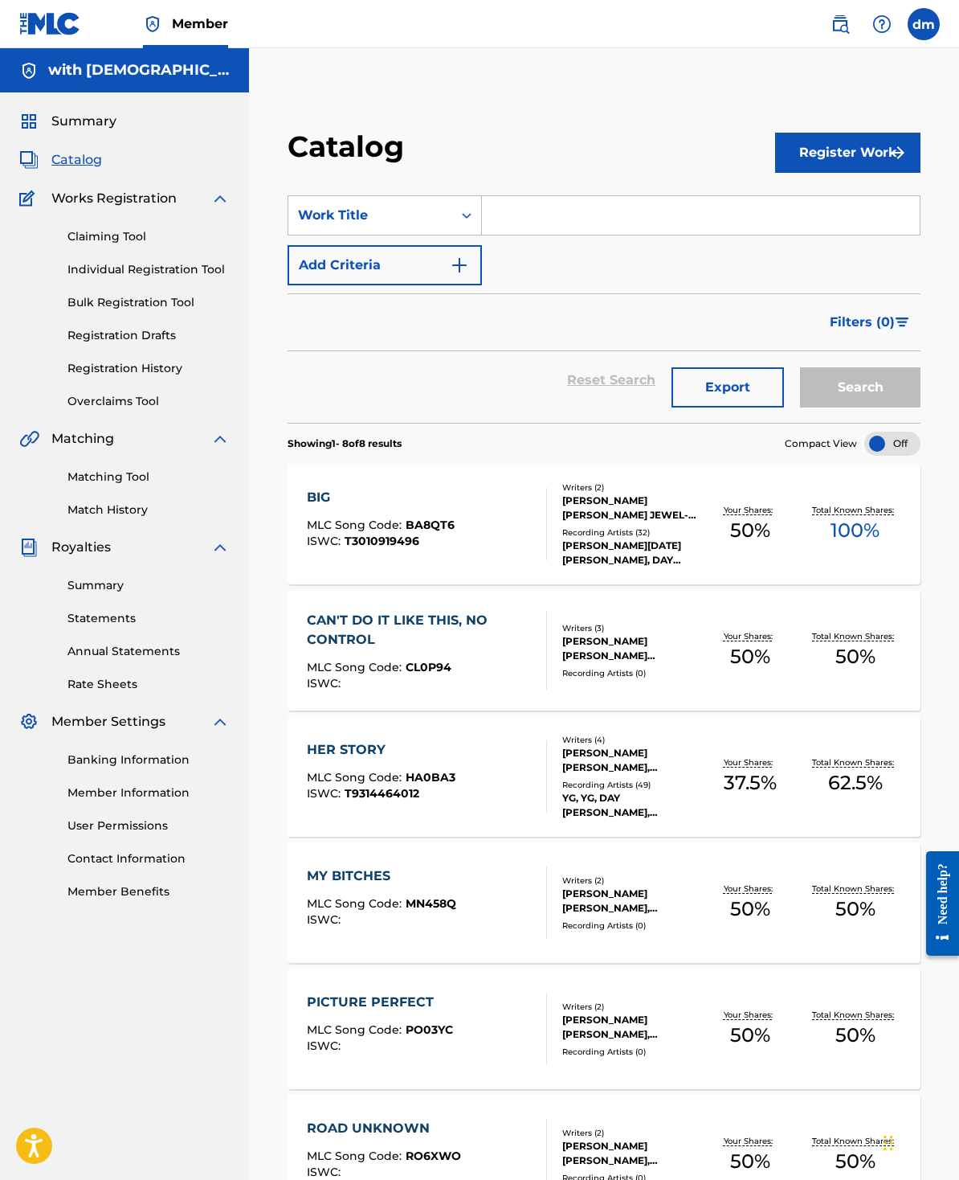
click at [134, 233] on link "Claiming Tool" at bounding box center [148, 236] width 162 height 17
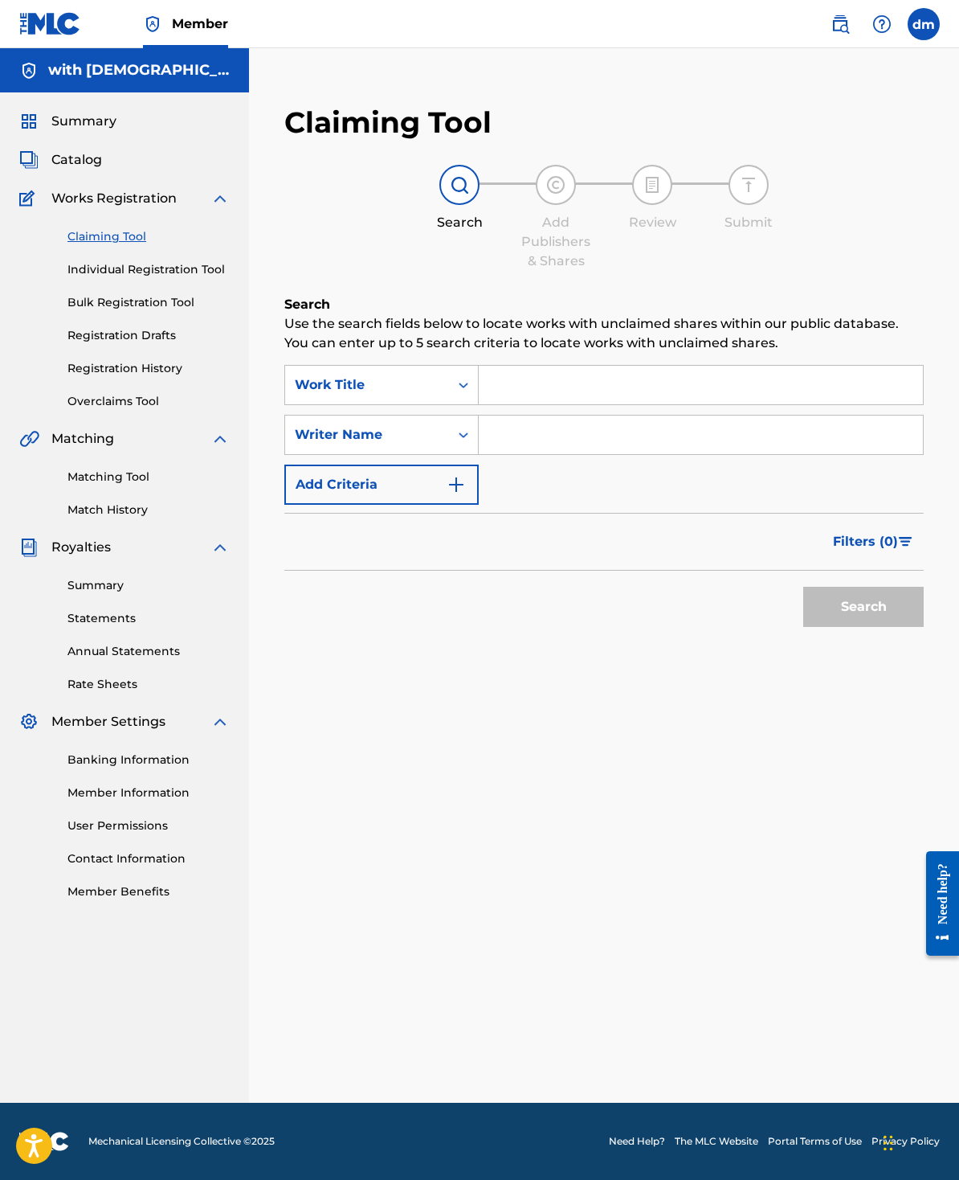
click at [821, 371] on input "Search Form" at bounding box center [701, 385] width 444 height 39
